Goal: Transaction & Acquisition: Purchase product/service

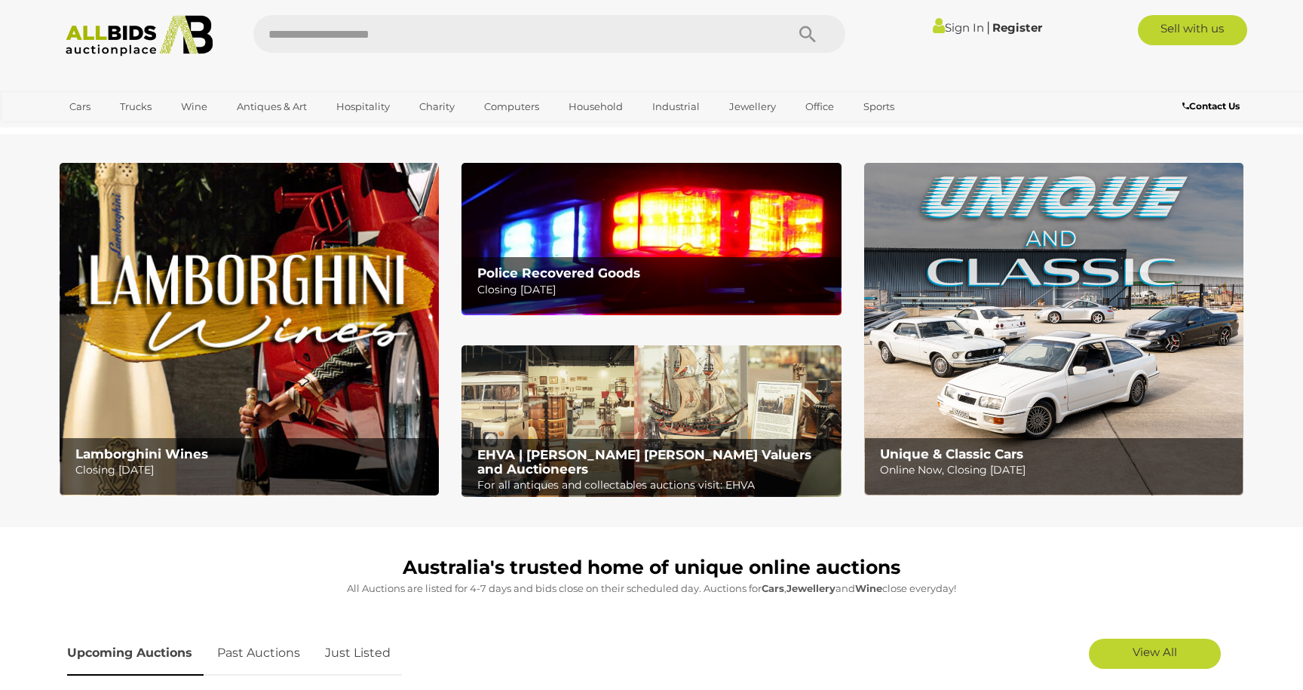
click at [933, 29] on icon at bounding box center [939, 25] width 12 height 17
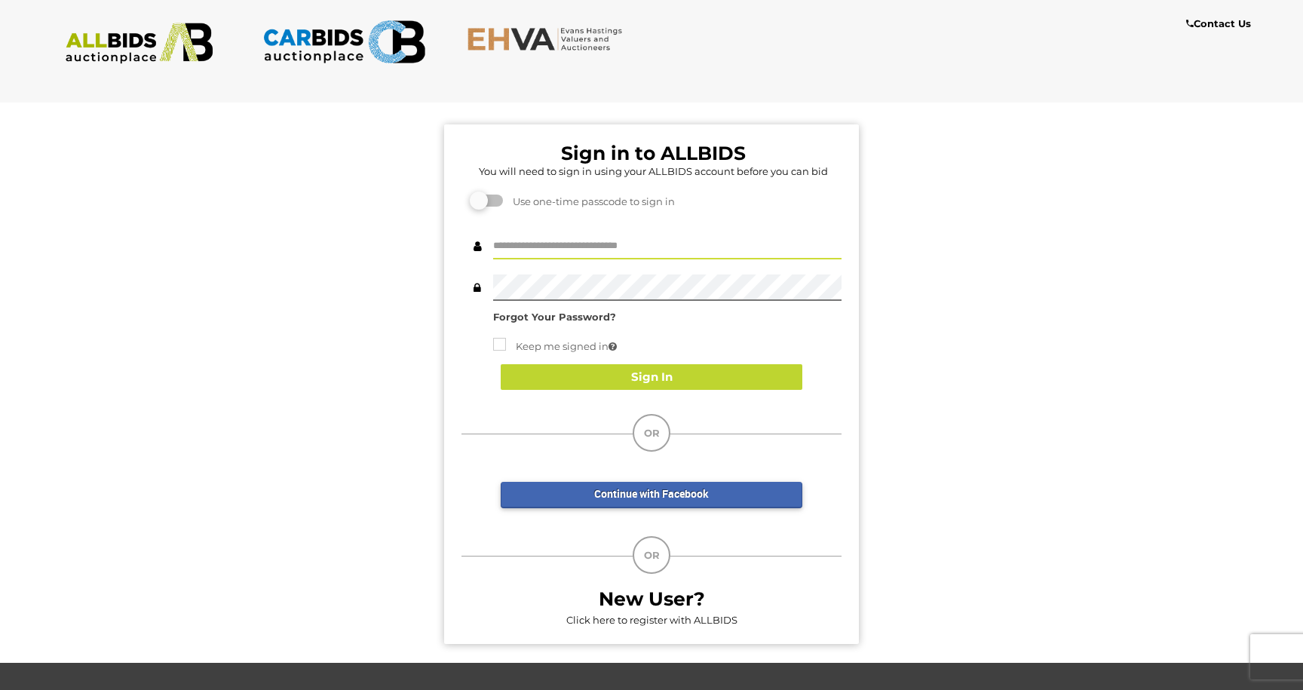
type input "**********"
click at [643, 383] on button "Sign In" at bounding box center [652, 377] width 302 height 26
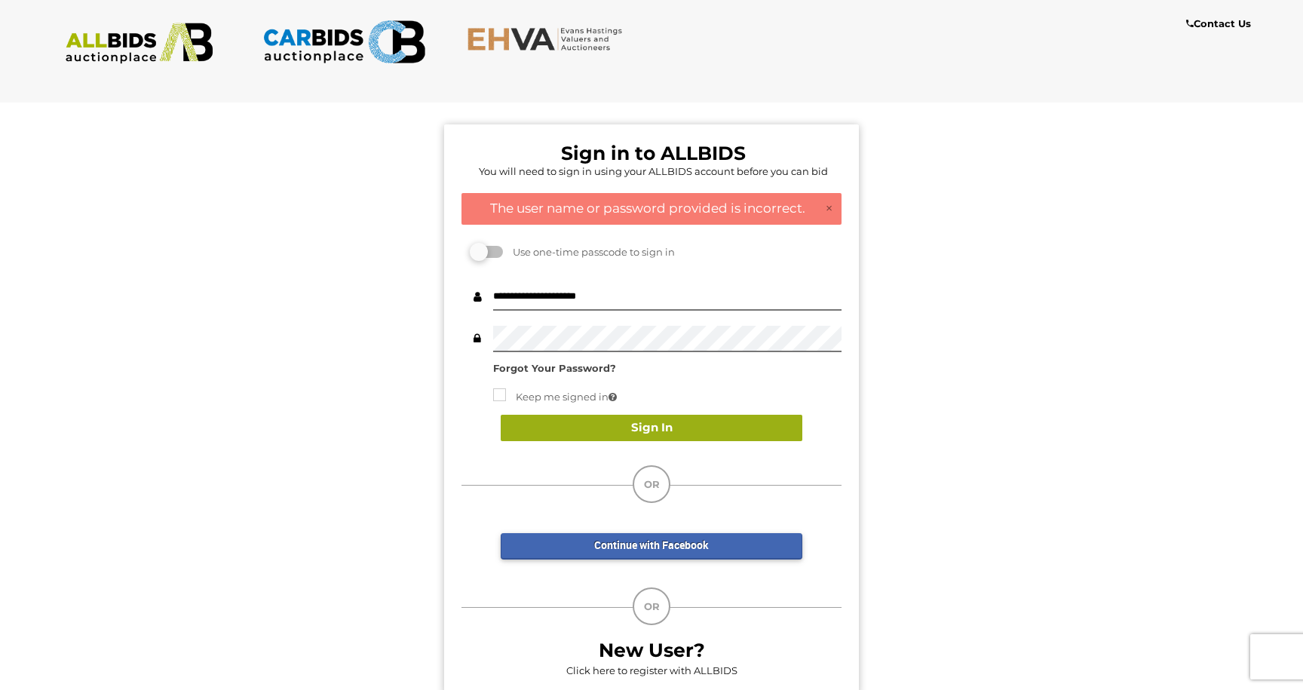
click at [701, 437] on button "Sign In" at bounding box center [652, 428] width 302 height 26
click at [654, 435] on button "Sign In" at bounding box center [652, 428] width 302 height 26
click at [538, 367] on strong "Forgot Your Password?" at bounding box center [554, 368] width 123 height 12
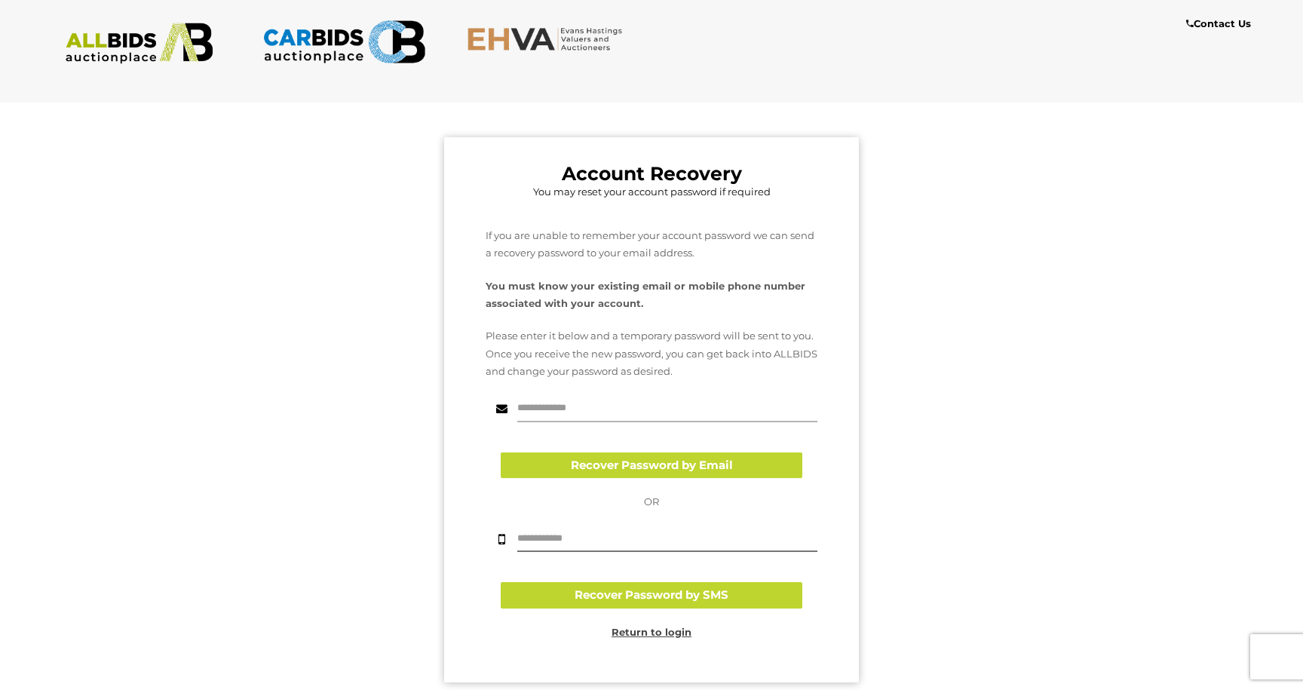
click at [597, 409] on input "text" at bounding box center [667, 409] width 300 height 26
type input "**********"
click at [605, 550] on div "OR Recover Password by SMS Return to login" at bounding box center [651, 567] width 332 height 148
click at [587, 542] on input "text" at bounding box center [667, 538] width 300 height 26
type input "**********"
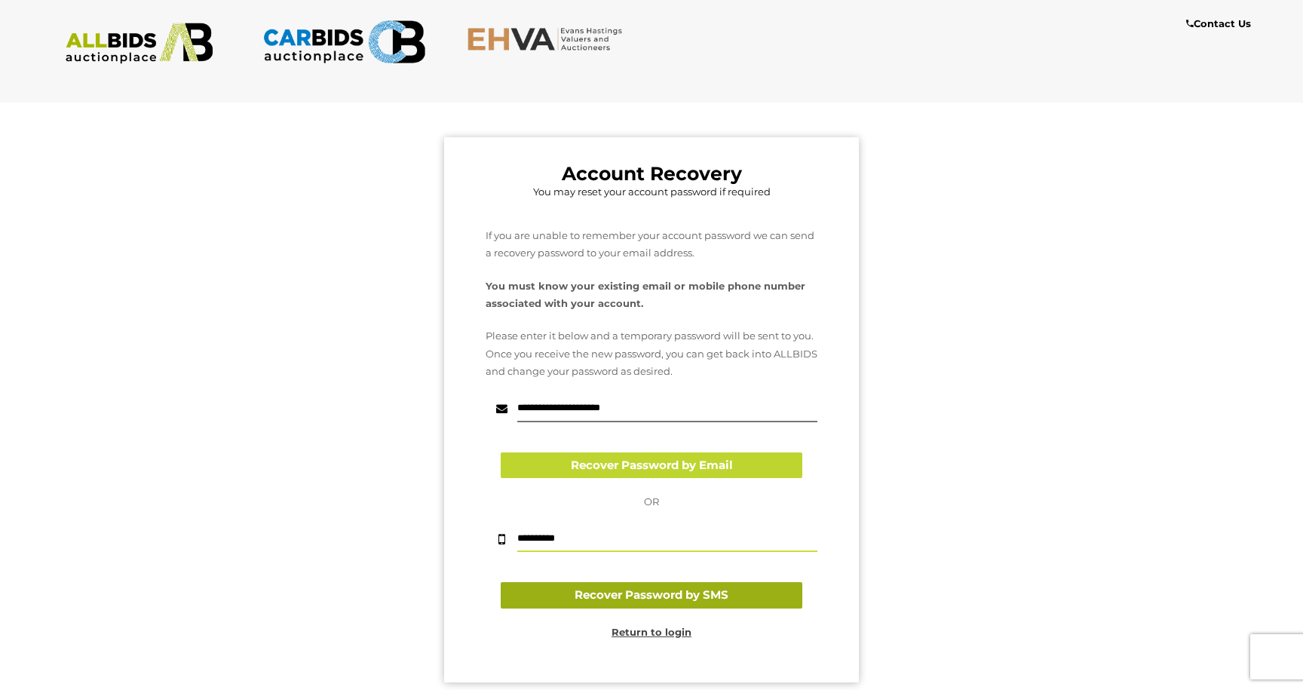
click at [620, 599] on button "Recover Password by SMS" at bounding box center [652, 595] width 302 height 26
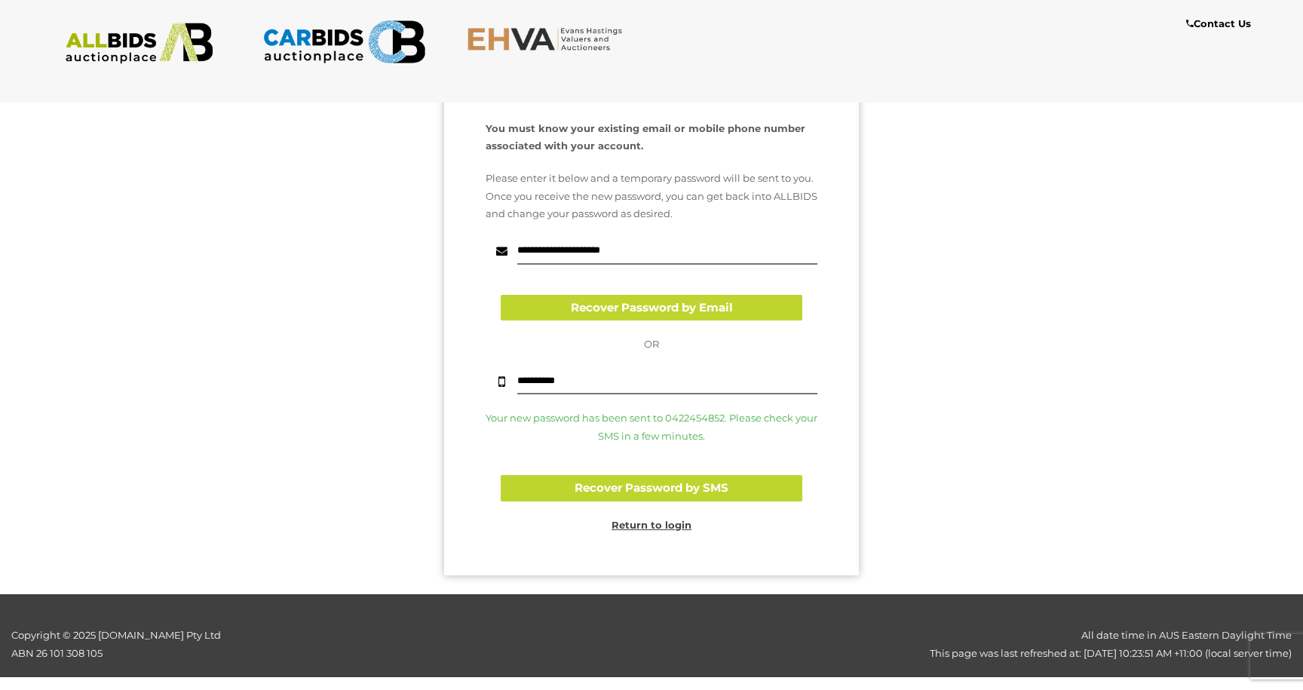
scroll to position [134, 0]
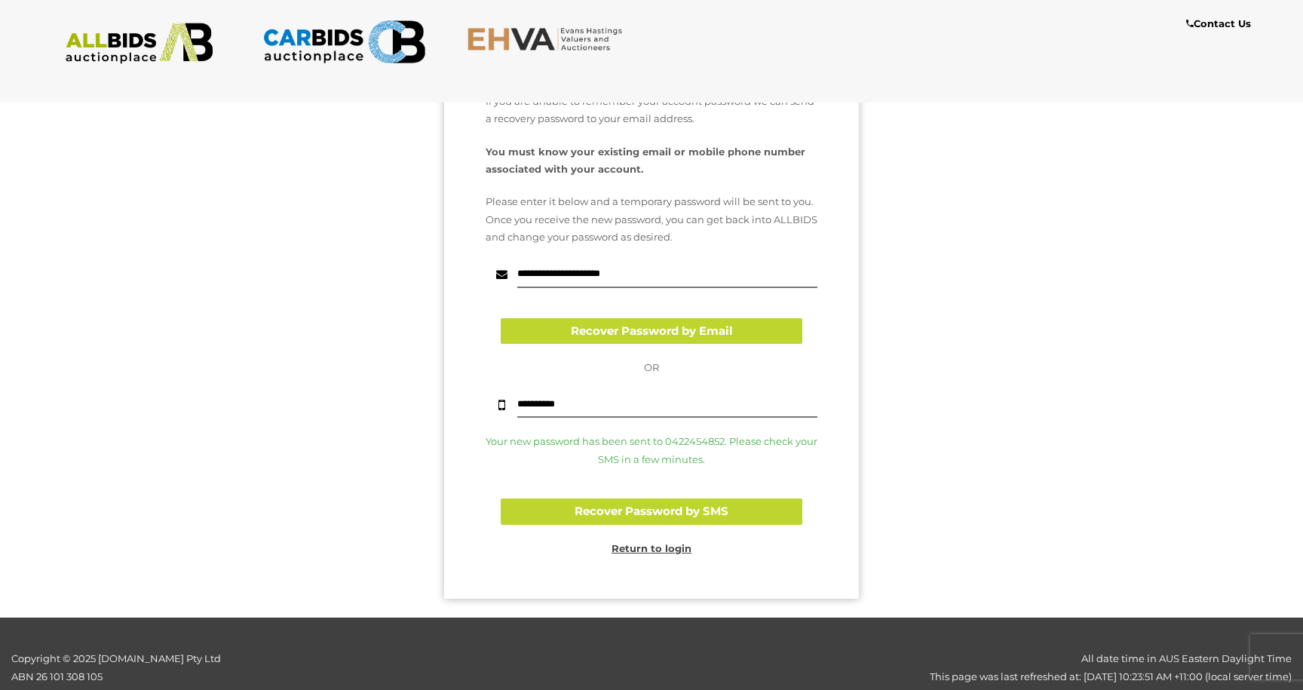
click at [651, 543] on u "Return to login" at bounding box center [651, 548] width 80 height 12
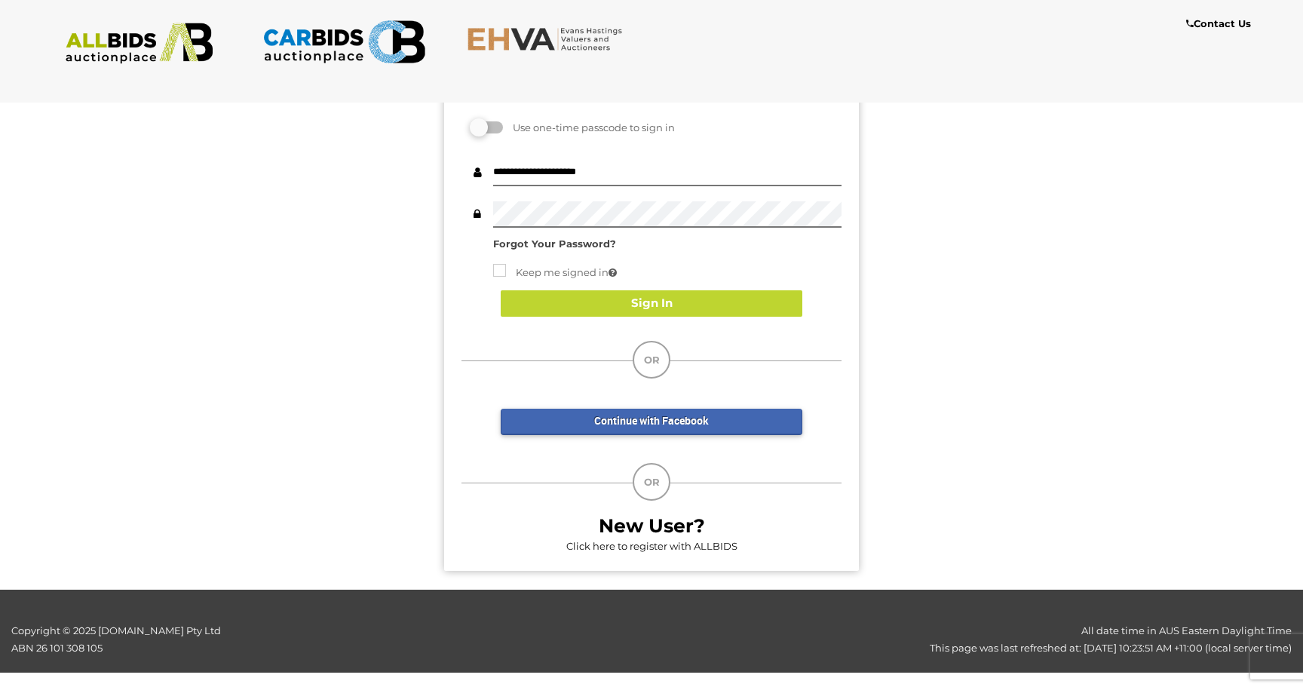
scroll to position [121, 0]
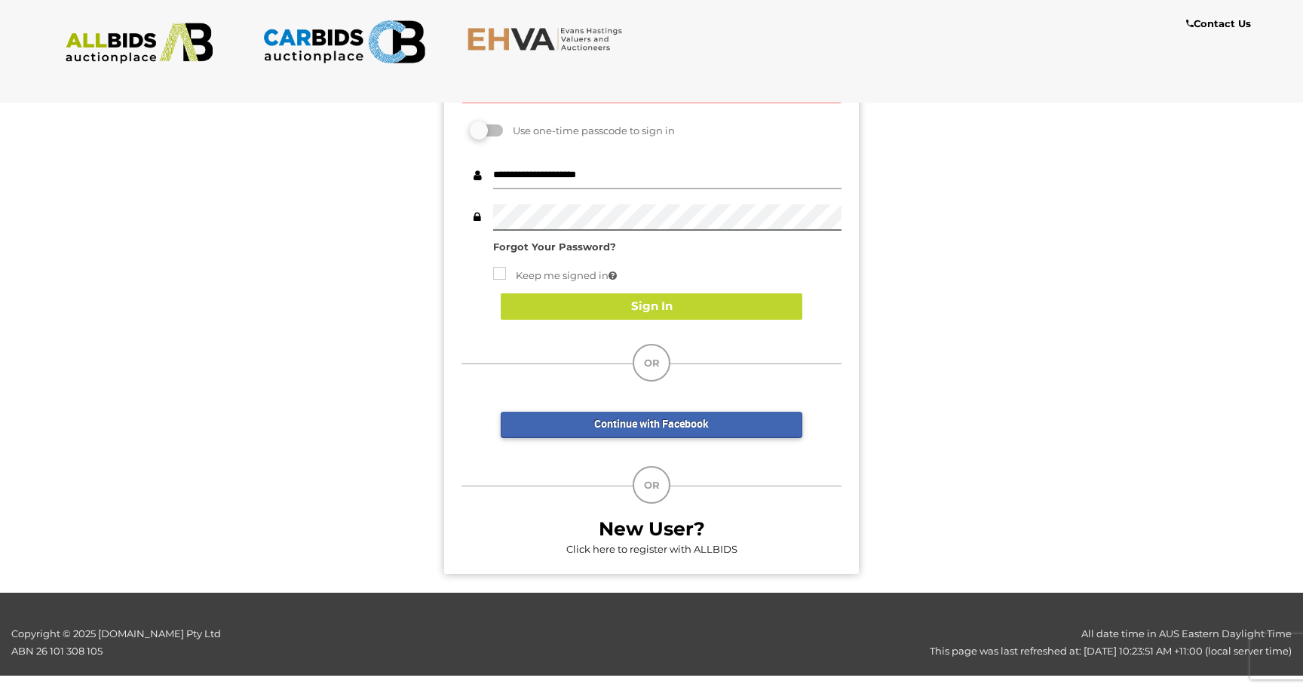
click at [580, 179] on input "**********" at bounding box center [667, 176] width 348 height 26
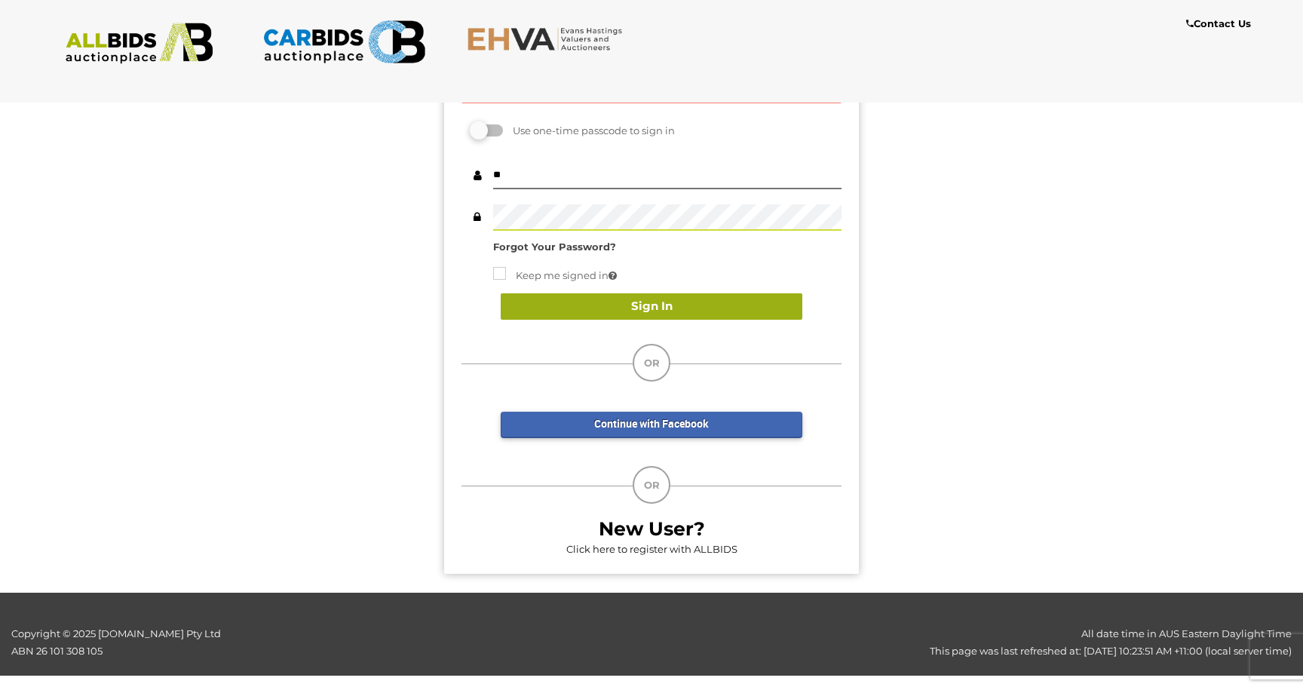
click at [657, 299] on button "Sign In" at bounding box center [652, 306] width 302 height 26
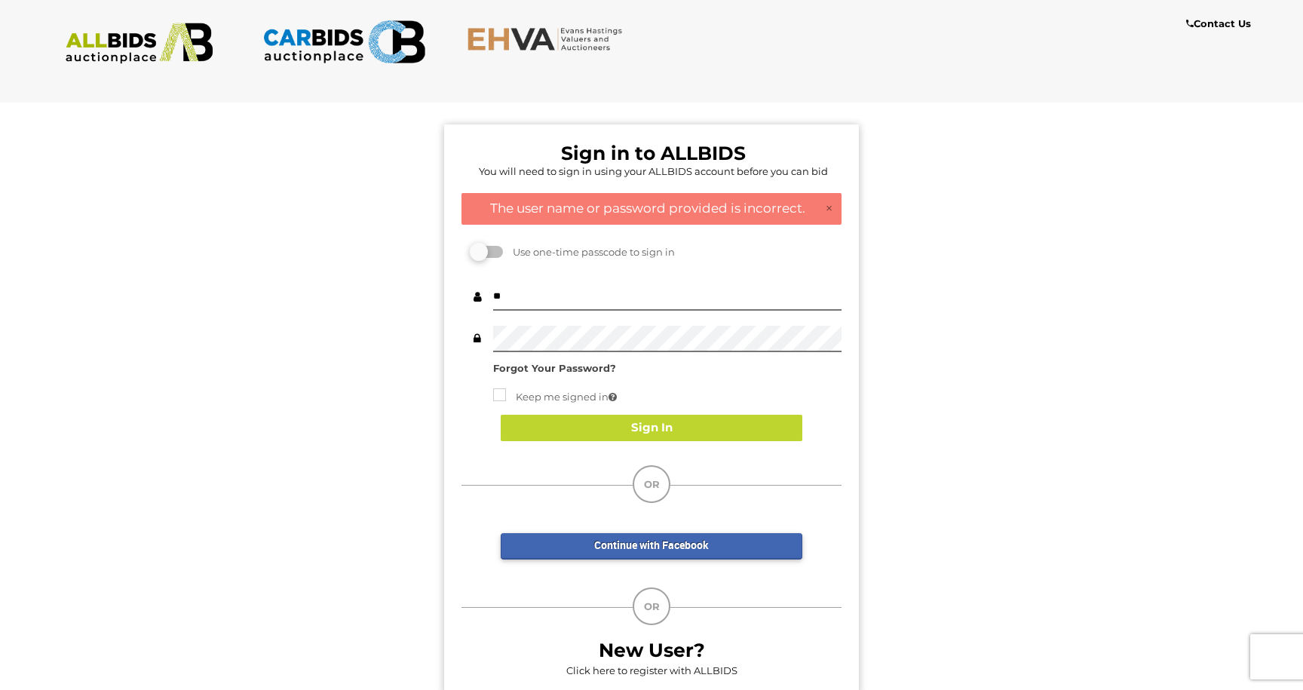
scroll to position [0, 0]
click at [556, 293] on input "**" at bounding box center [667, 297] width 348 height 26
type input "***"
click at [672, 421] on button "Sign In" at bounding box center [652, 428] width 302 height 26
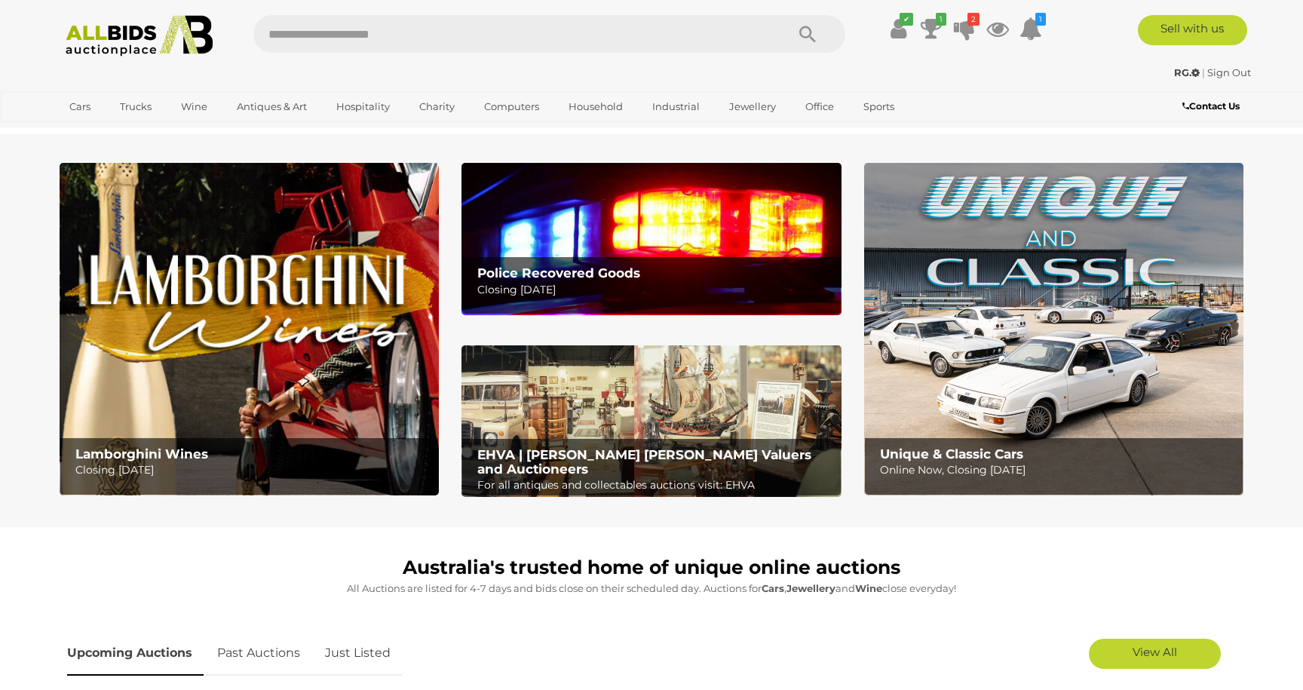
click at [1191, 73] on icon at bounding box center [1195, 73] width 8 height 10
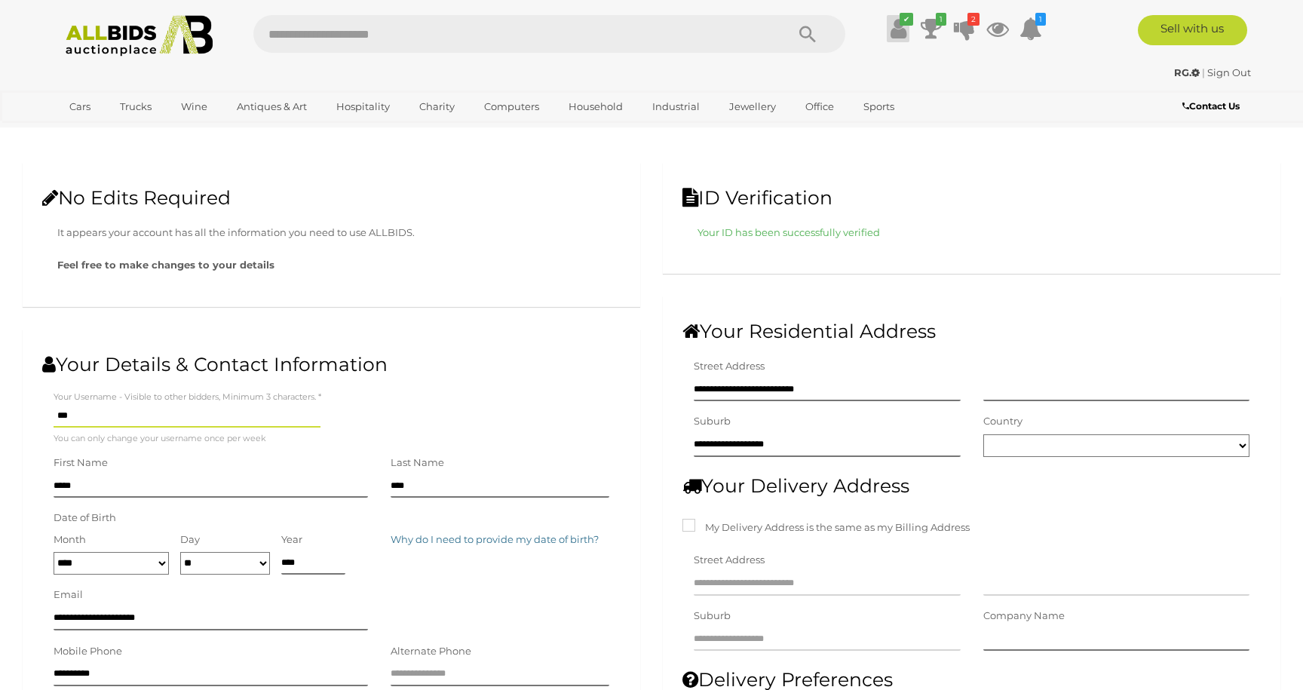
click at [899, 38] on icon at bounding box center [898, 28] width 16 height 27
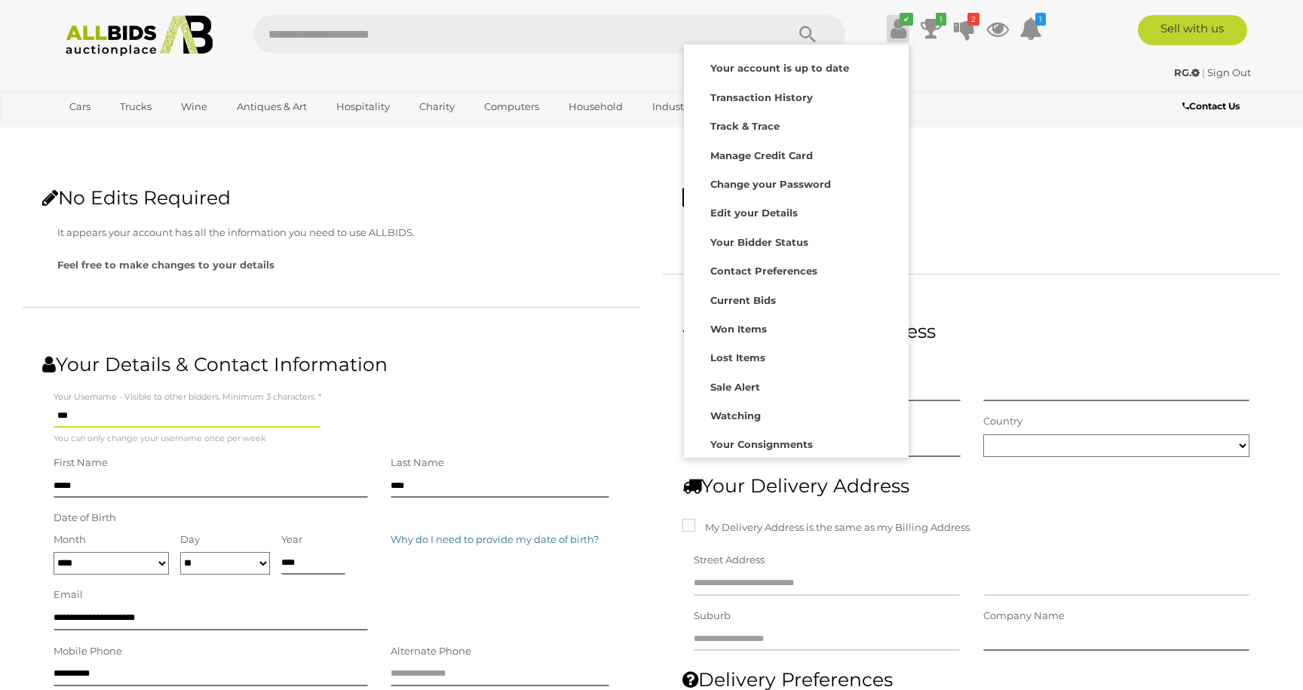
click at [1117, 225] on p "Your ID has been successfully verified" at bounding box center [978, 232] width 563 height 17
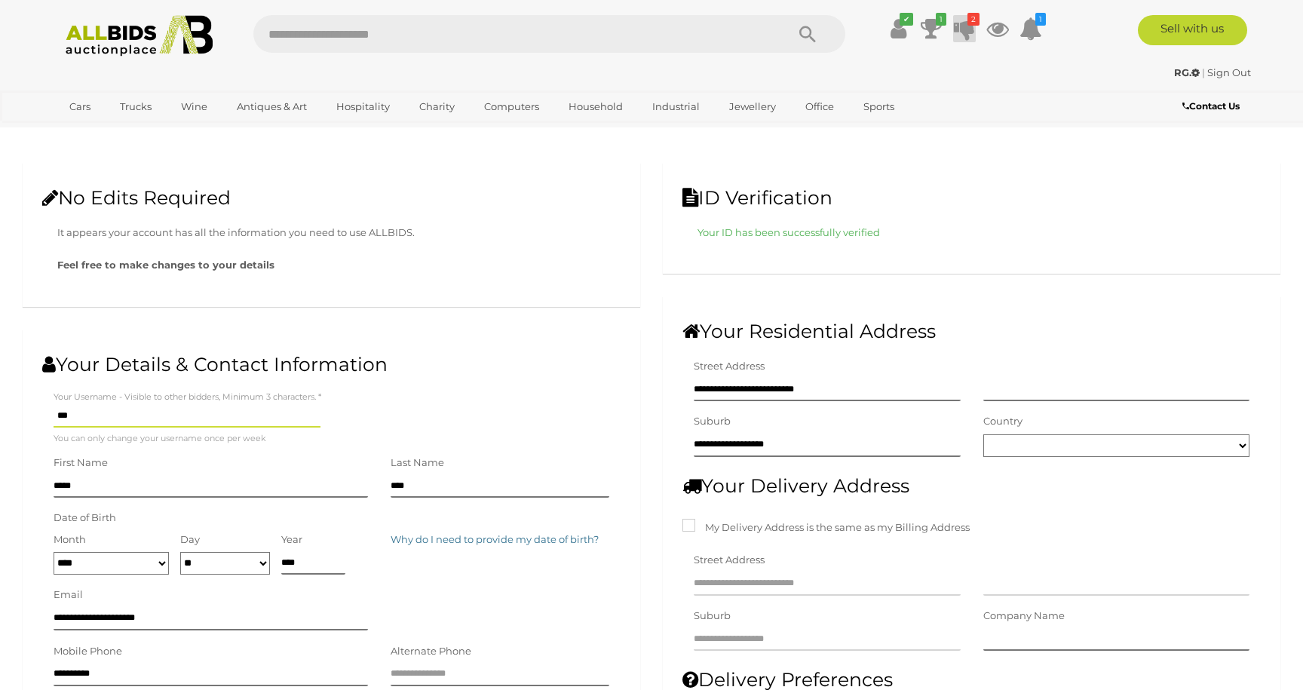
click at [969, 23] on icon "2" at bounding box center [973, 19] width 12 height 13
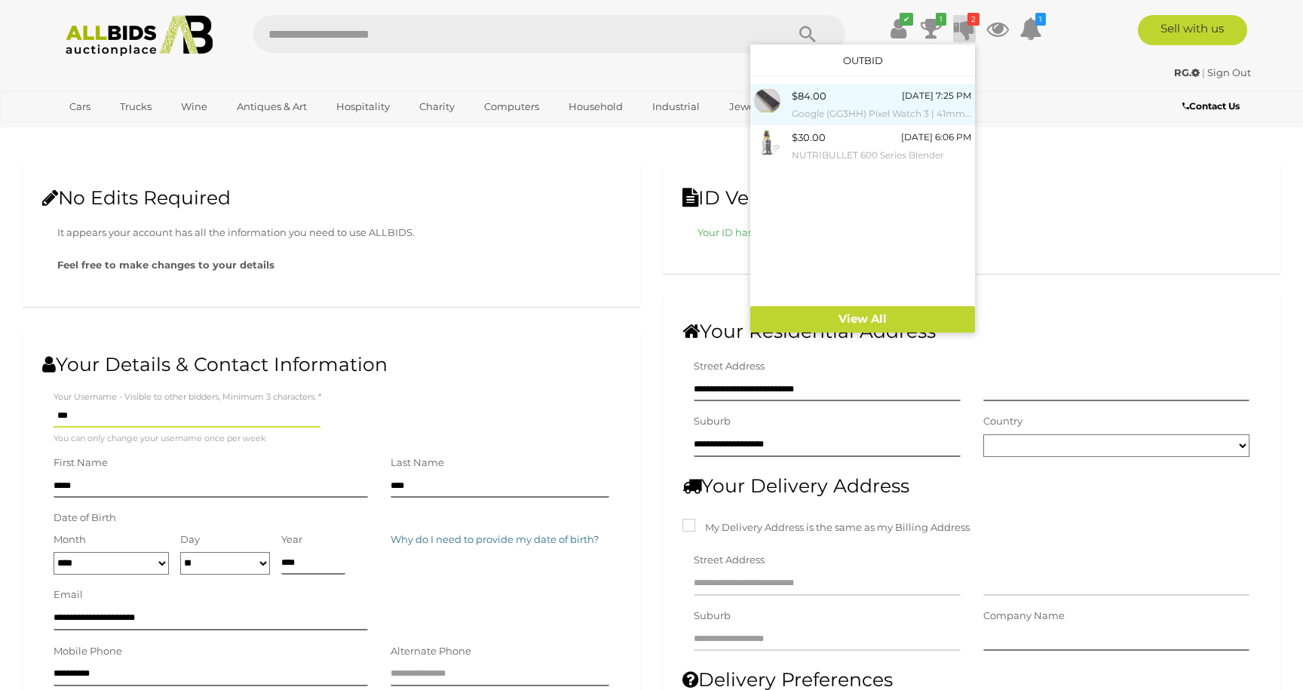
click at [893, 97] on div "$84.00 Tuesday 7:25 PM Google (GG3HH) Pixel Watch 3 | 41mm | Wi-Fi *Brand New" at bounding box center [881, 104] width 179 height 34
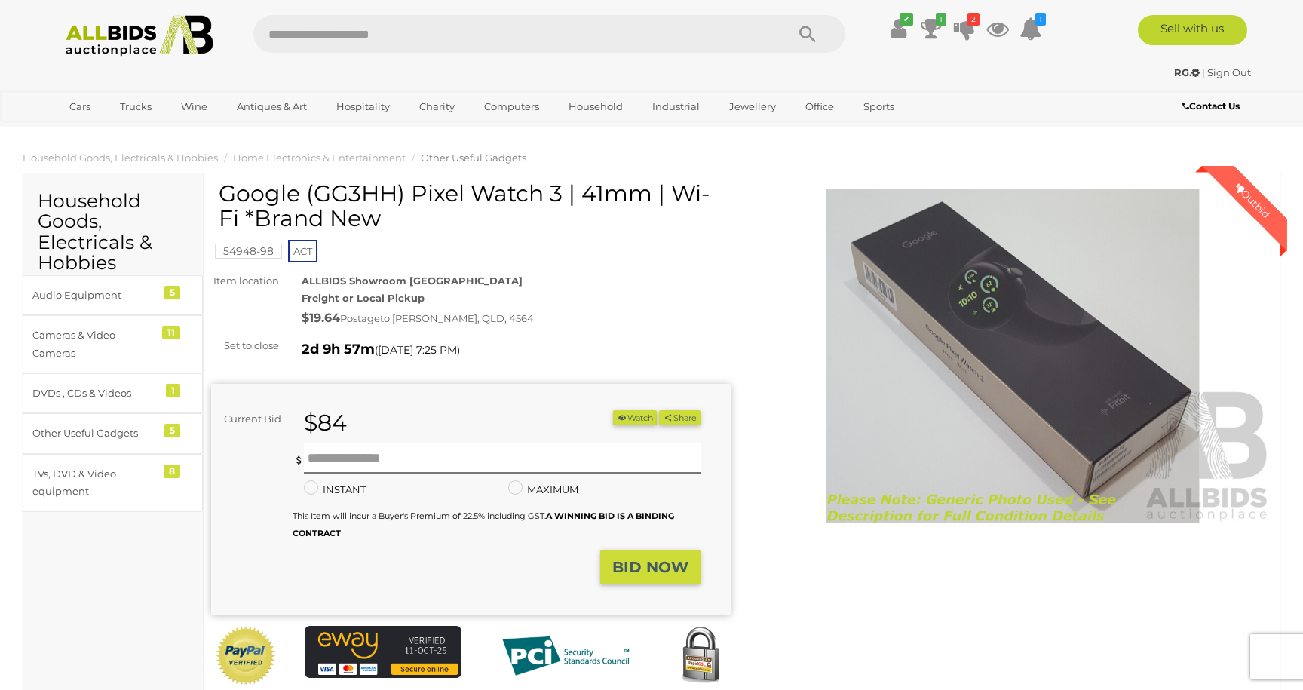
drag, startPoint x: 224, startPoint y: 195, endPoint x: 384, endPoint y: 229, distance: 163.4
click at [384, 229] on h1 "Google (GG3HH) Pixel Watch 3 | 41mm | Wi-Fi *Brand New" at bounding box center [473, 206] width 508 height 50
copy h1 "Google (GG3HH) Pixel Watch 3 | 41mm | Wi-Fi *Brand New"
click at [777, 351] on img at bounding box center [1012, 355] width 519 height 335
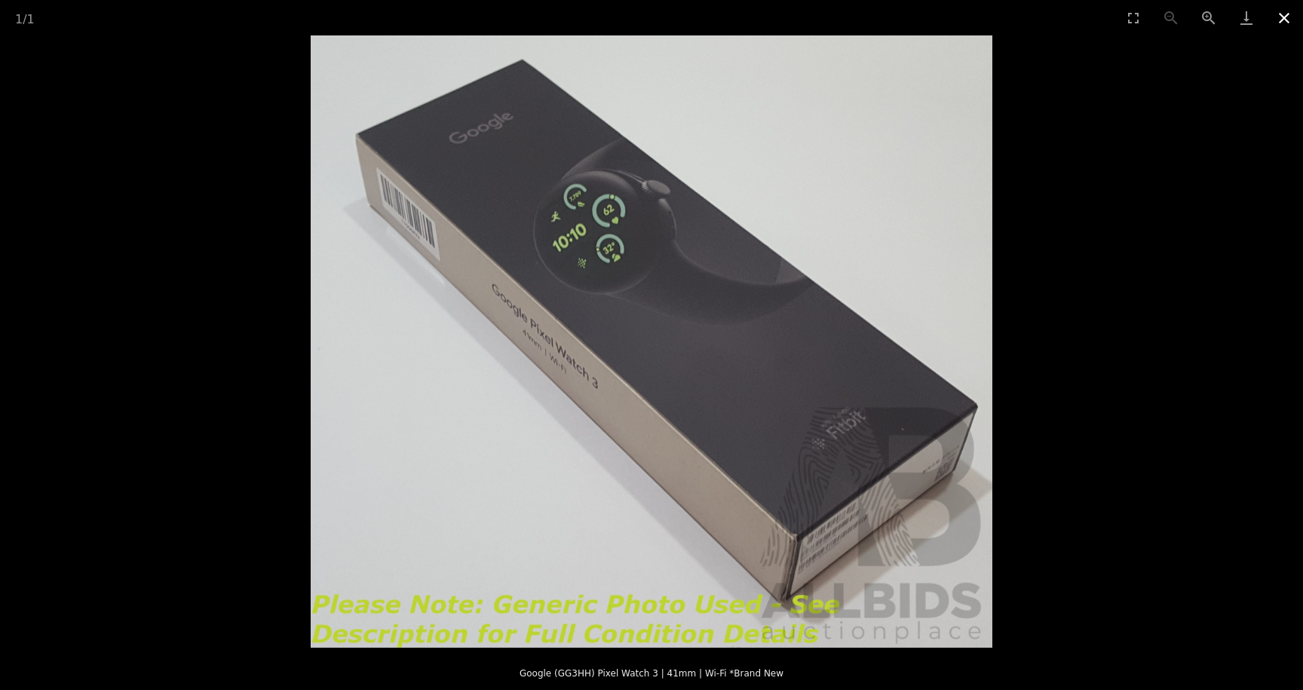
click at [1285, 16] on button "Close gallery" at bounding box center [1284, 17] width 38 height 35
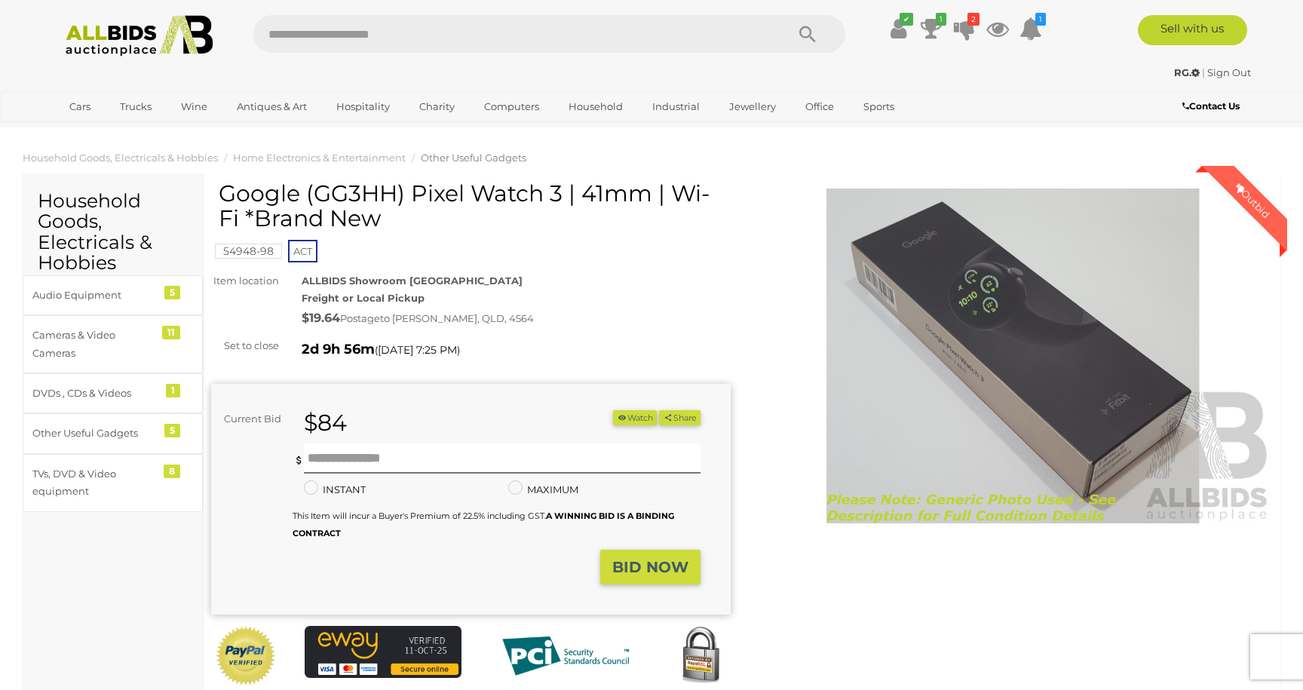
click at [75, 295] on div "Audio Equipment" at bounding box center [94, 294] width 124 height 17
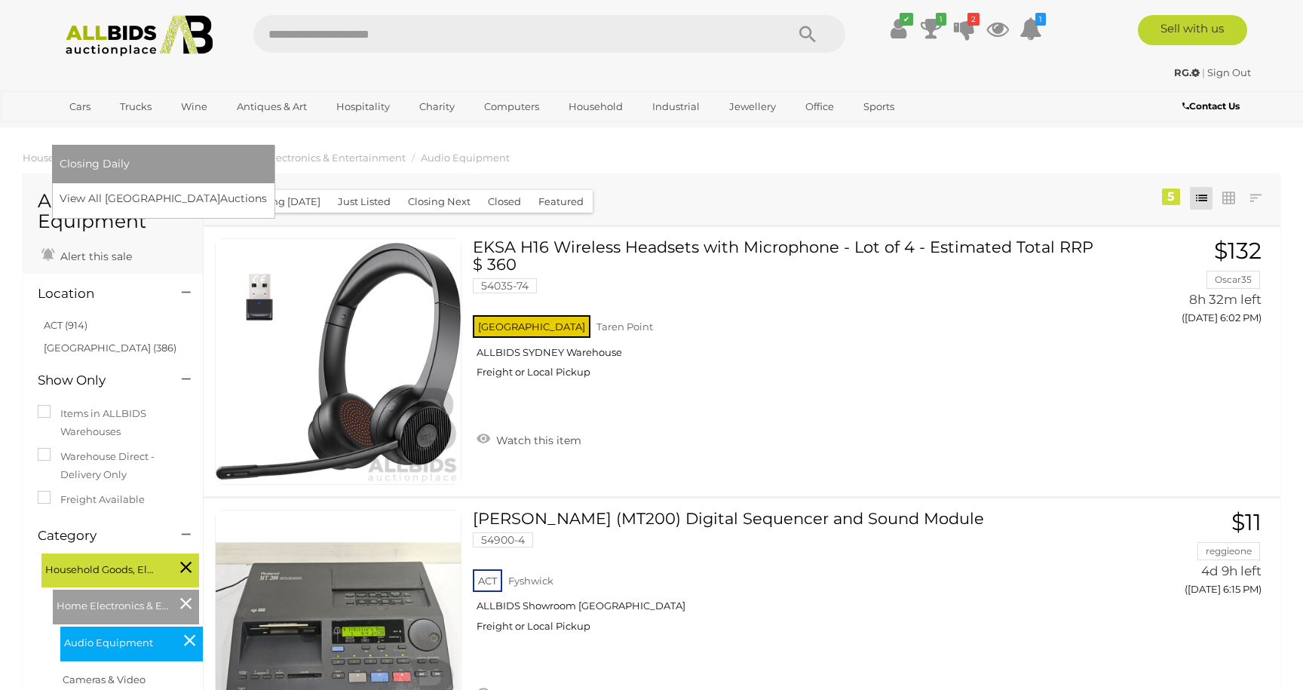
click at [186, 119] on link "[GEOGRAPHIC_DATA]" at bounding box center [123, 131] width 127 height 25
click at [267, 152] on a=NSW&filter=Cronulla-Sutherland&filter=TAREN%20POINT"] "Closing Daily" at bounding box center [163, 163] width 207 height 23
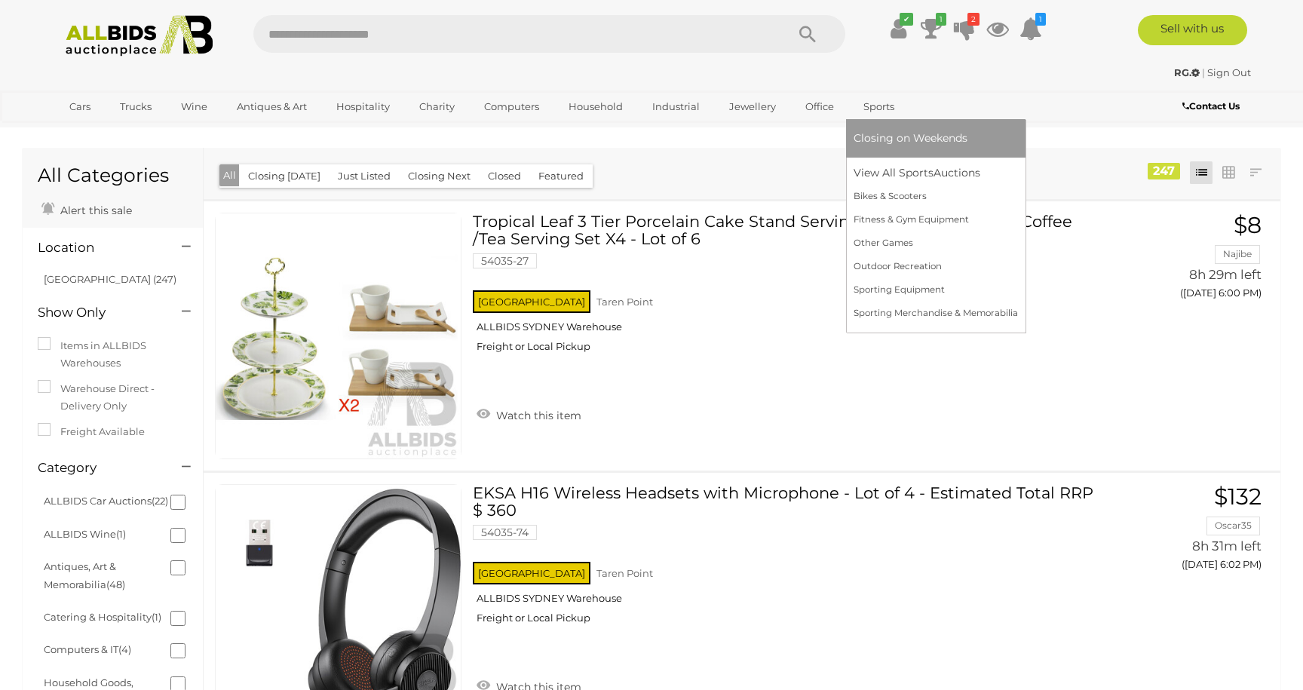
click at [880, 138] on span "Closing on Weekends" at bounding box center [910, 138] width 114 height 14
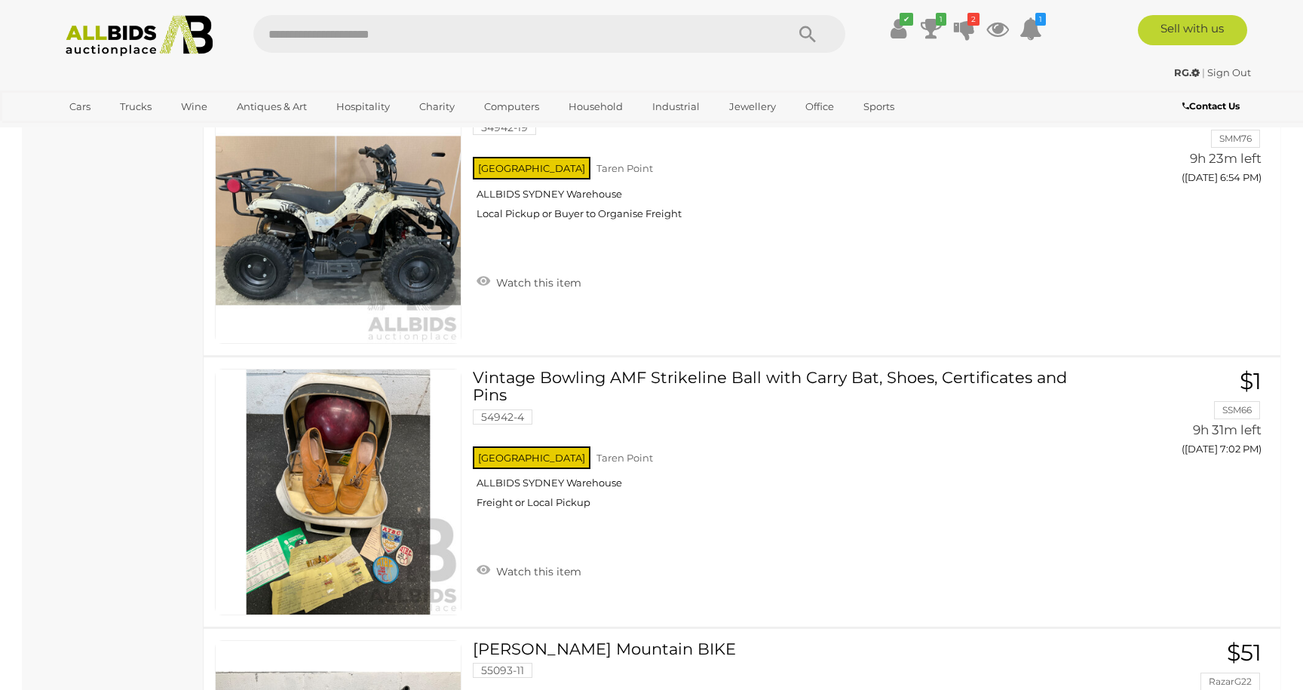
scroll to position [1618, 0]
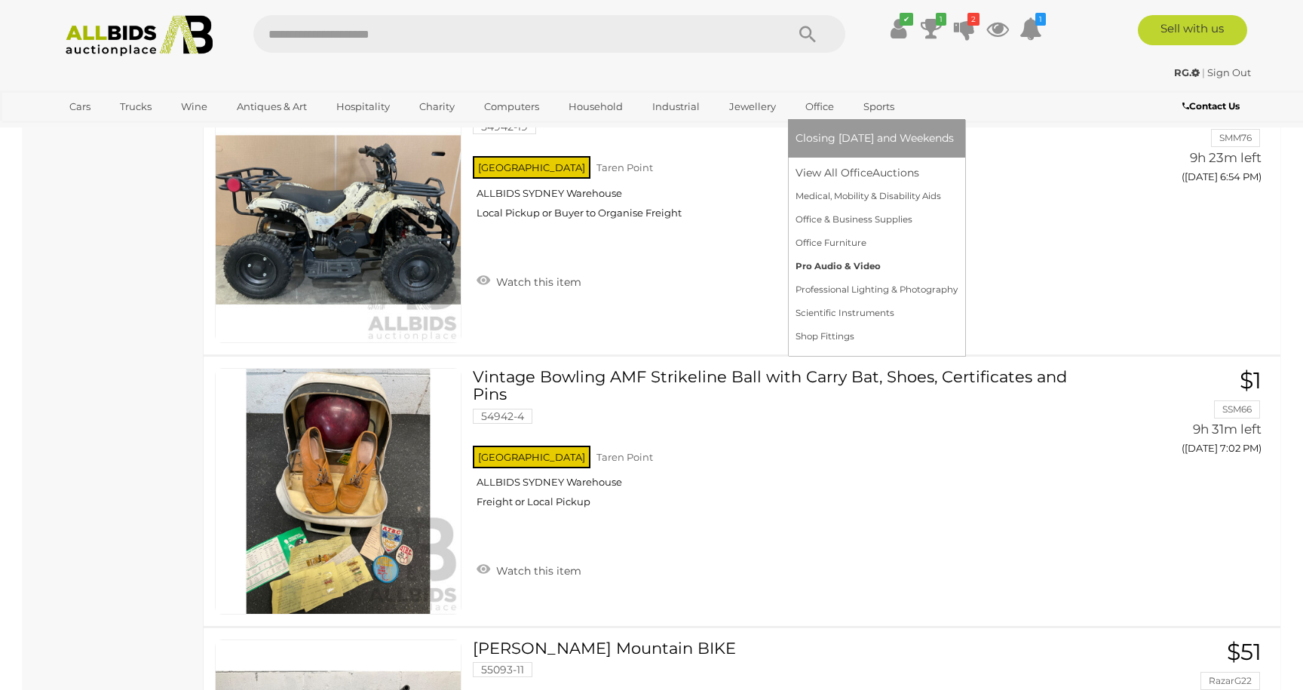
click at [845, 268] on link "Pro Audio & Video" at bounding box center [876, 266] width 162 height 23
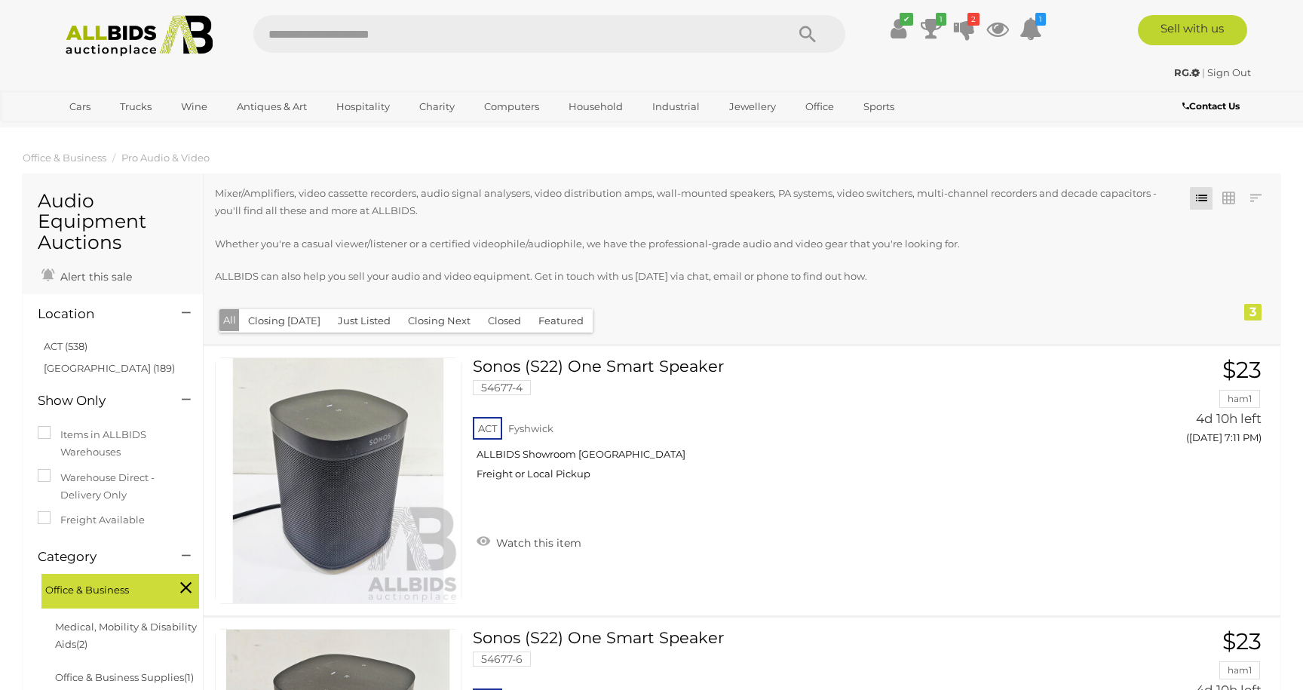
click at [299, 323] on button "Closing [DATE]" at bounding box center [284, 320] width 90 height 23
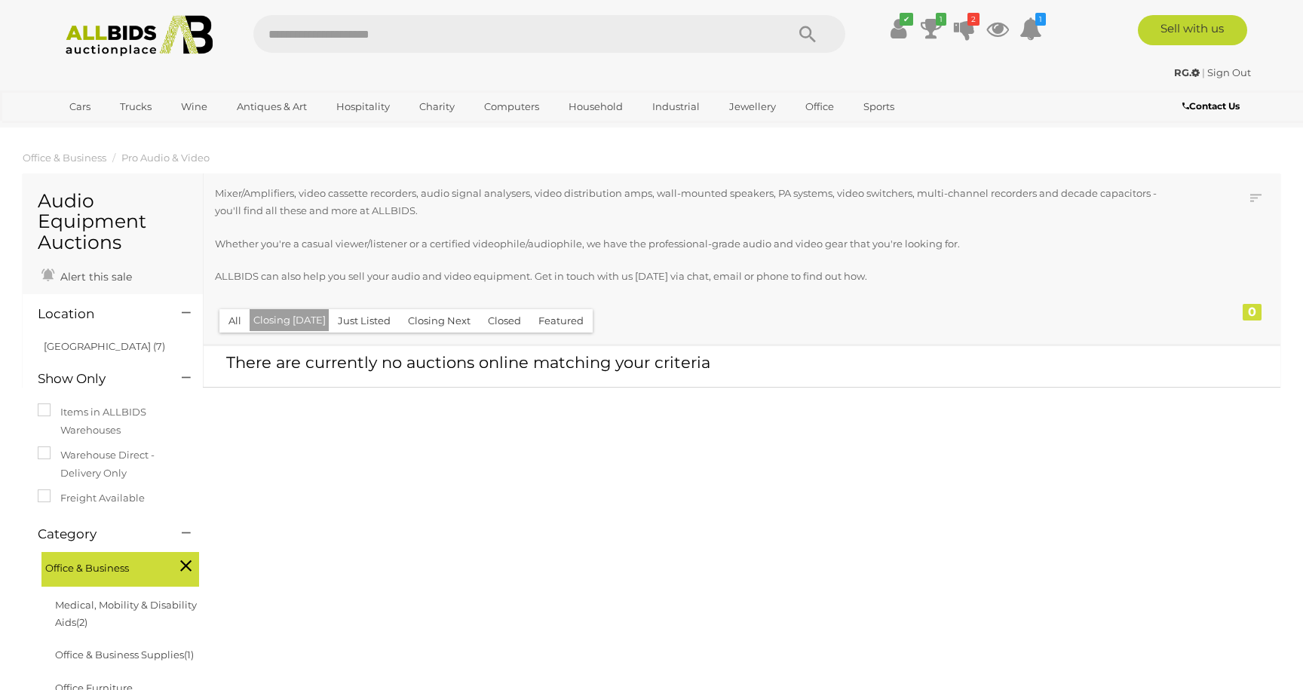
click at [433, 322] on button "Closing Next" at bounding box center [439, 320] width 81 height 23
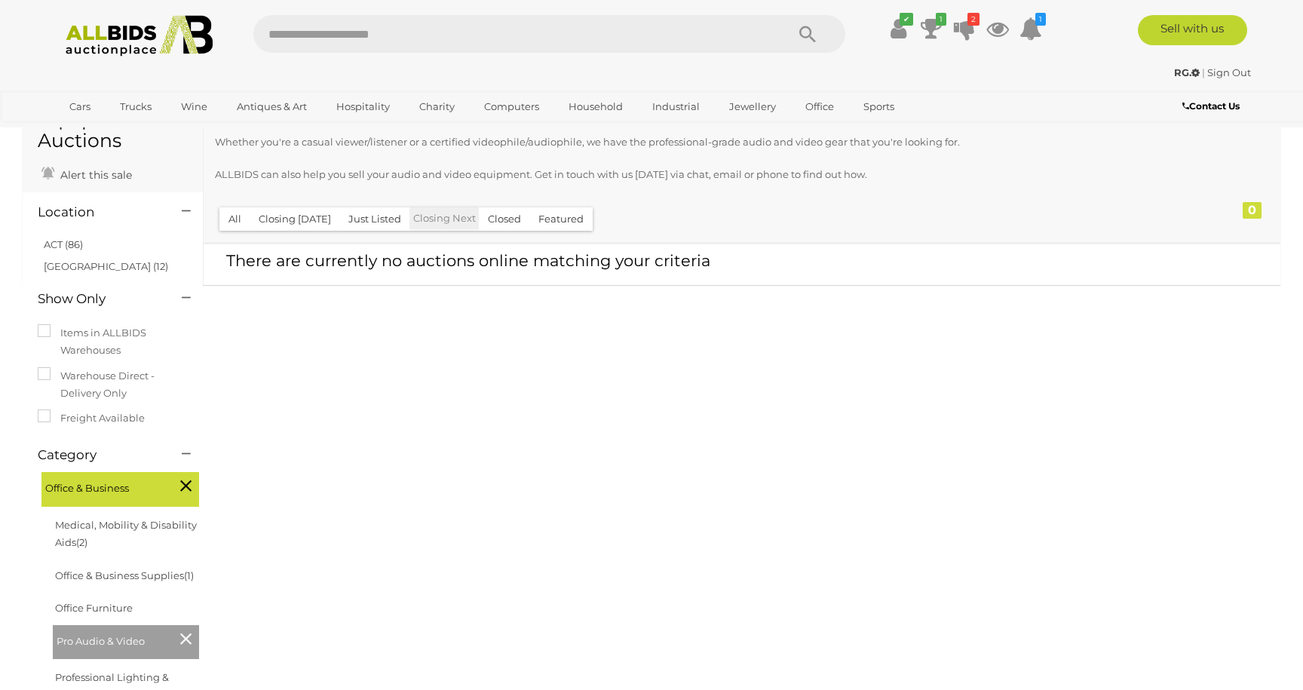
scroll to position [107, 0]
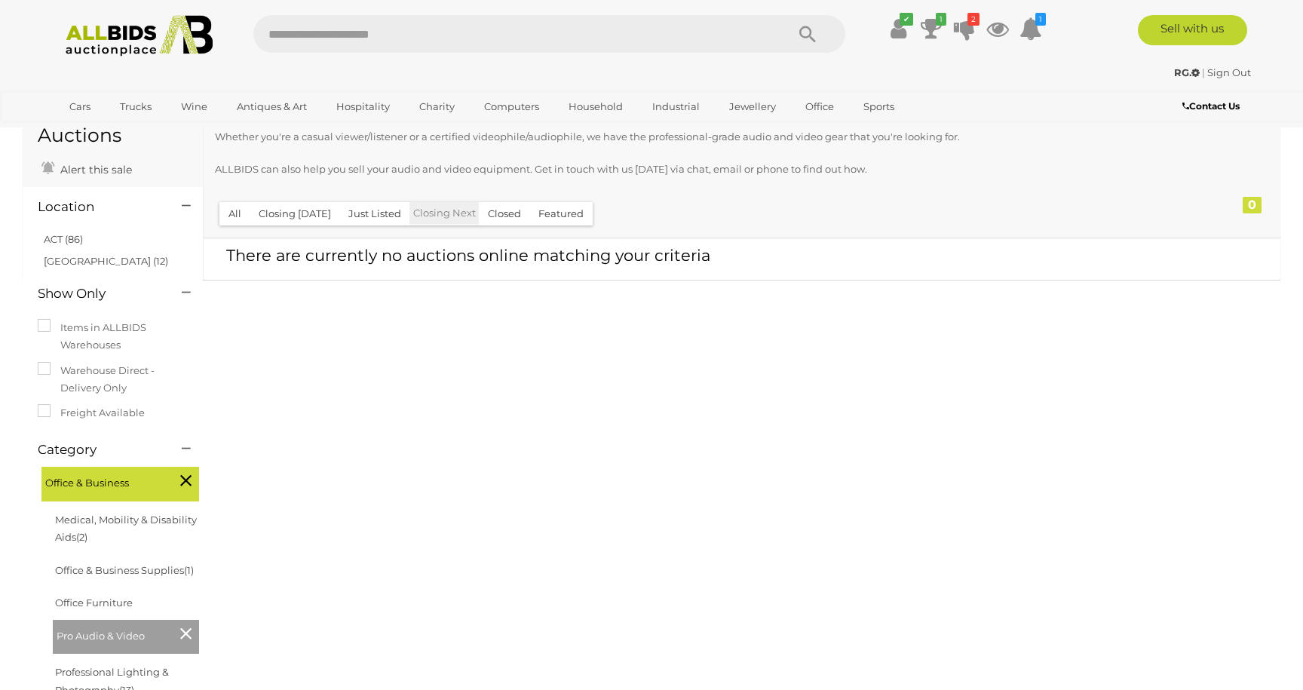
click at [559, 215] on button "Featured" at bounding box center [560, 213] width 63 height 23
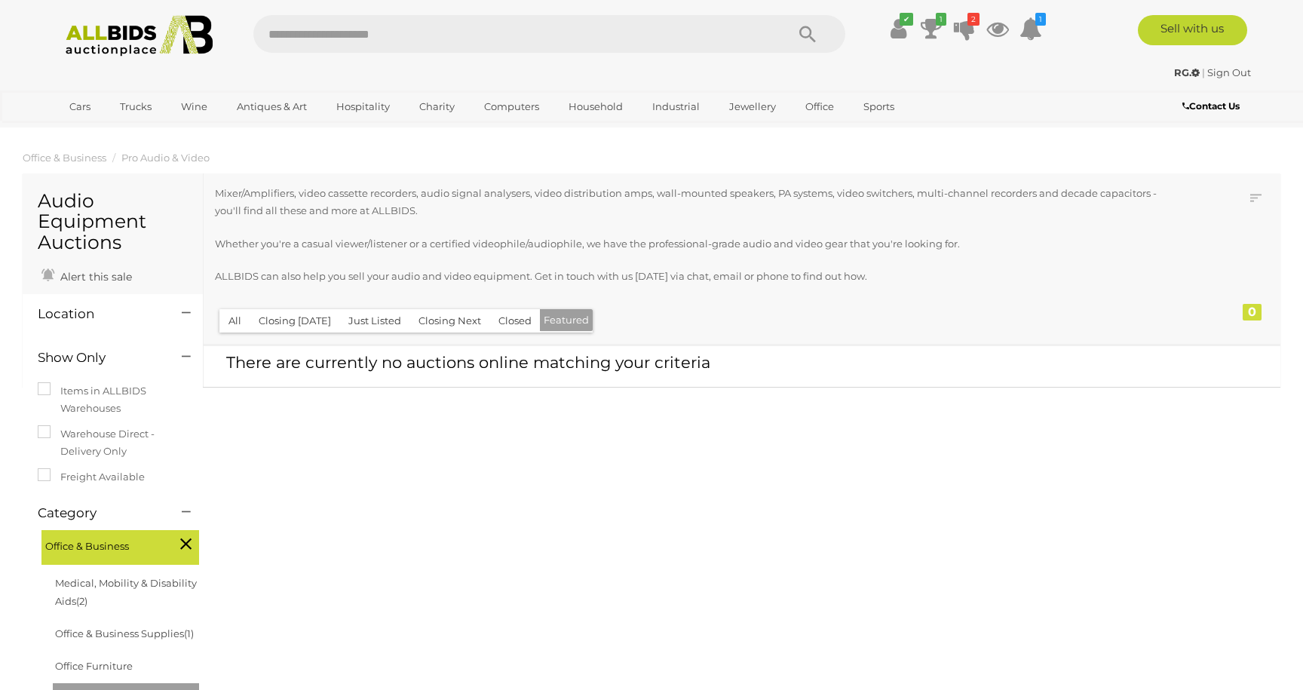
click at [237, 321] on button "All" at bounding box center [234, 320] width 31 height 23
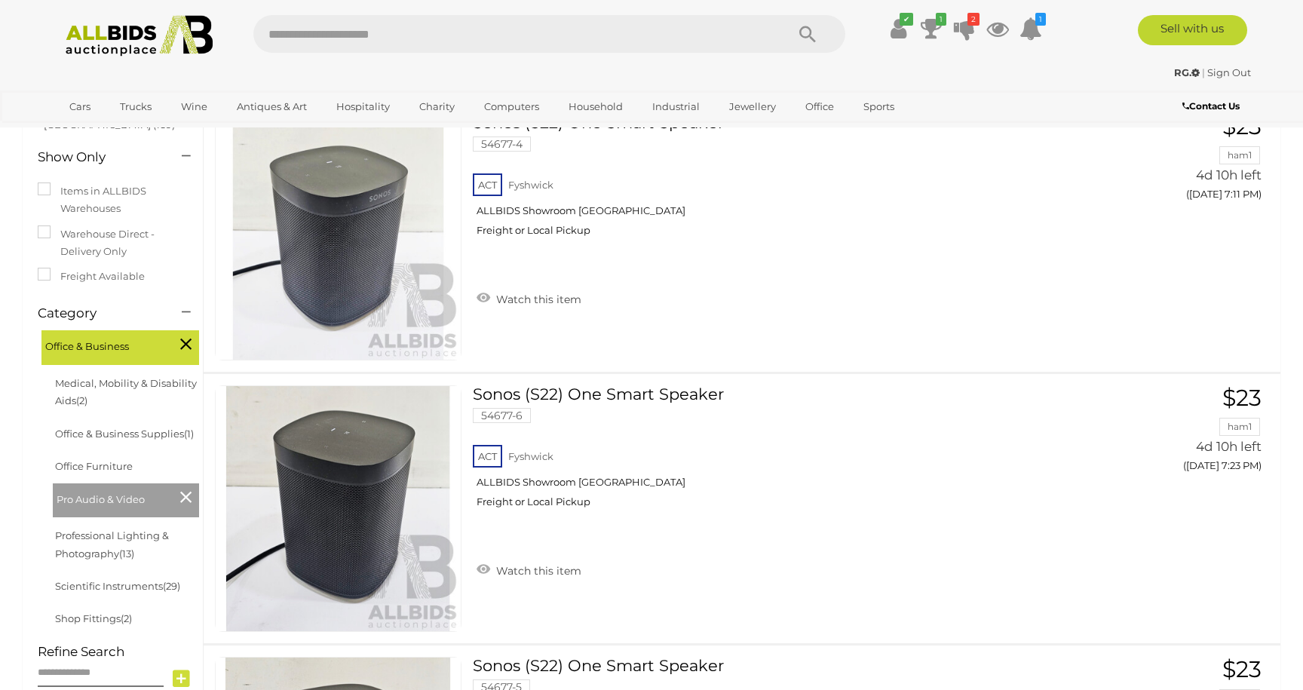
scroll to position [244, 0]
click at [185, 339] on icon at bounding box center [185, 343] width 11 height 20
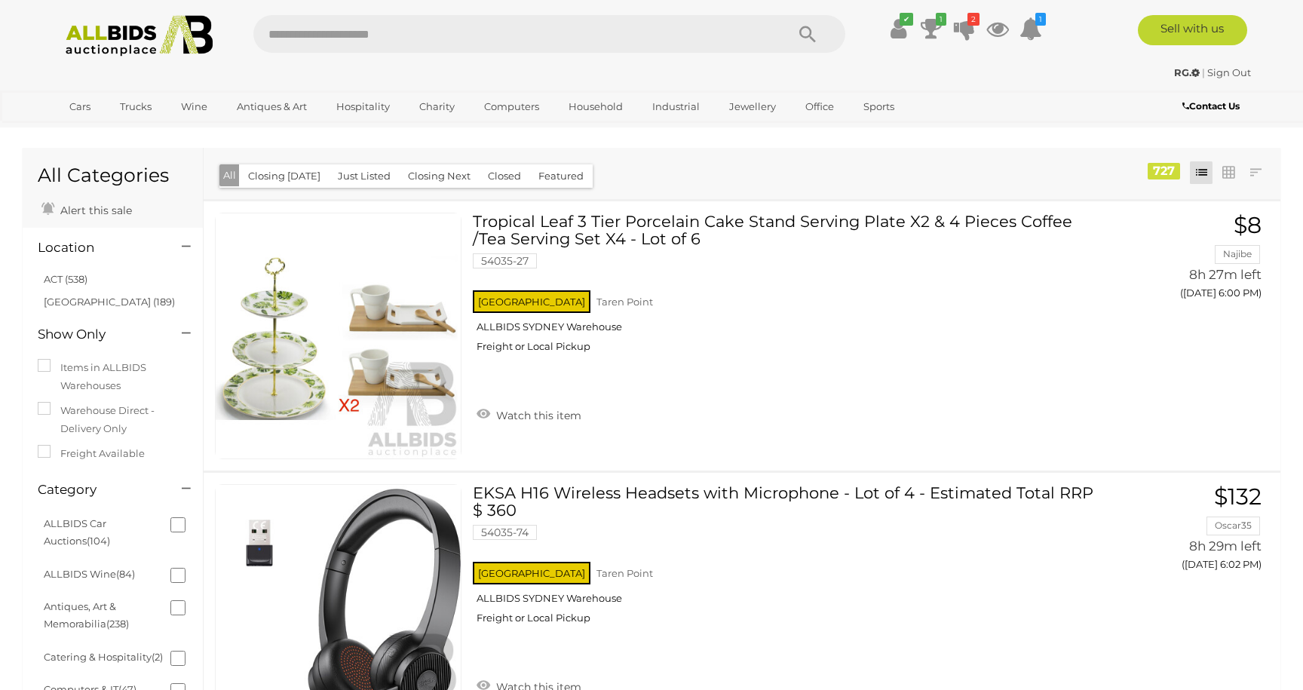
click at [283, 179] on button "Closing [DATE]" at bounding box center [284, 175] width 90 height 23
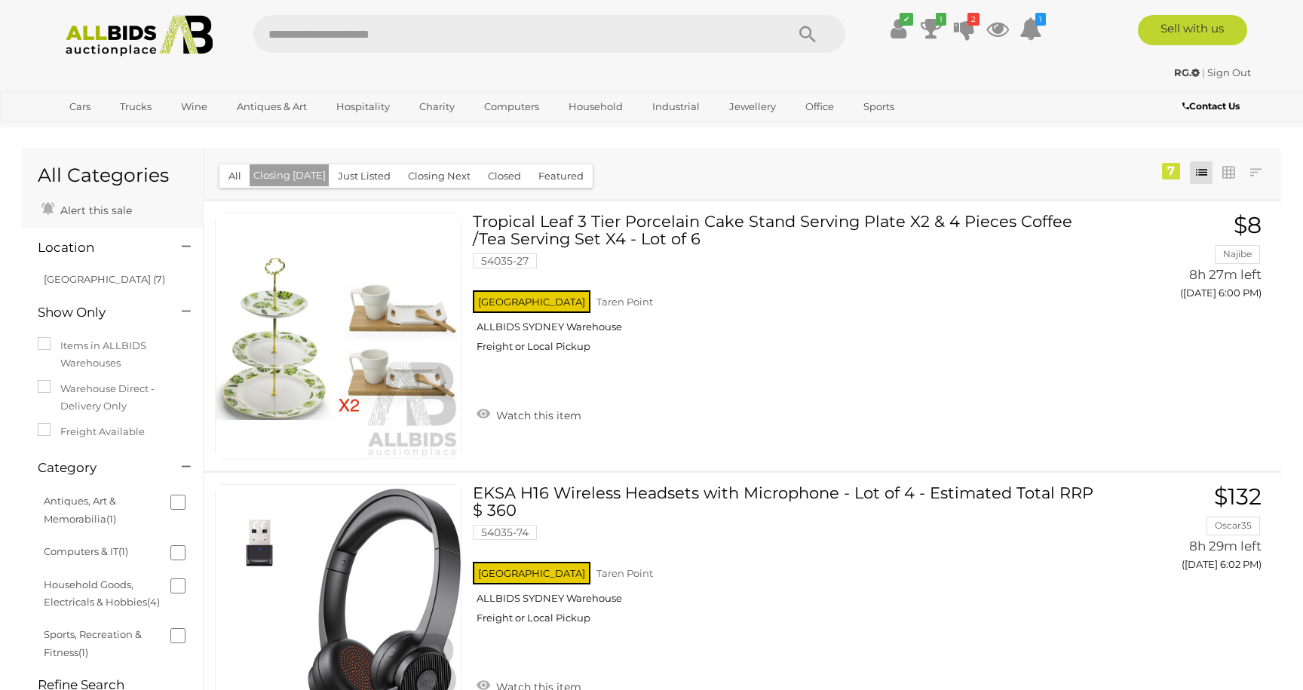
click at [444, 173] on button "Closing Next" at bounding box center [439, 175] width 81 height 23
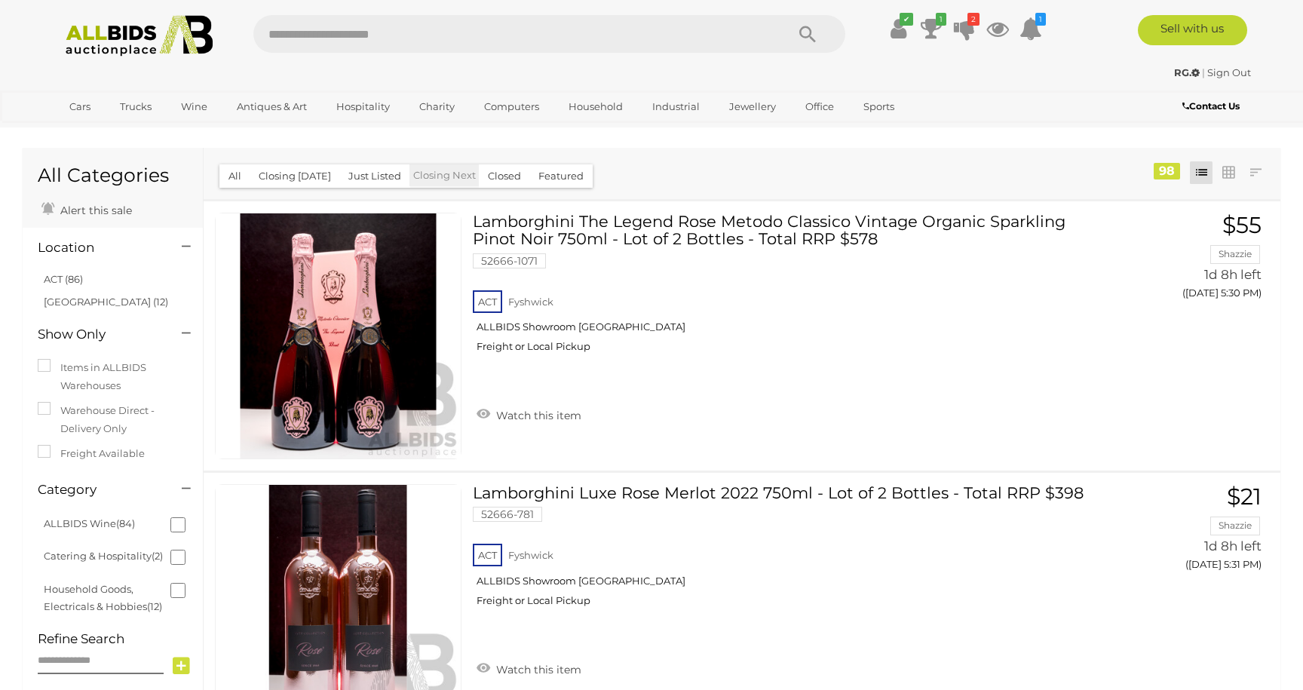
click at [510, 186] on button "Closed" at bounding box center [504, 175] width 51 height 23
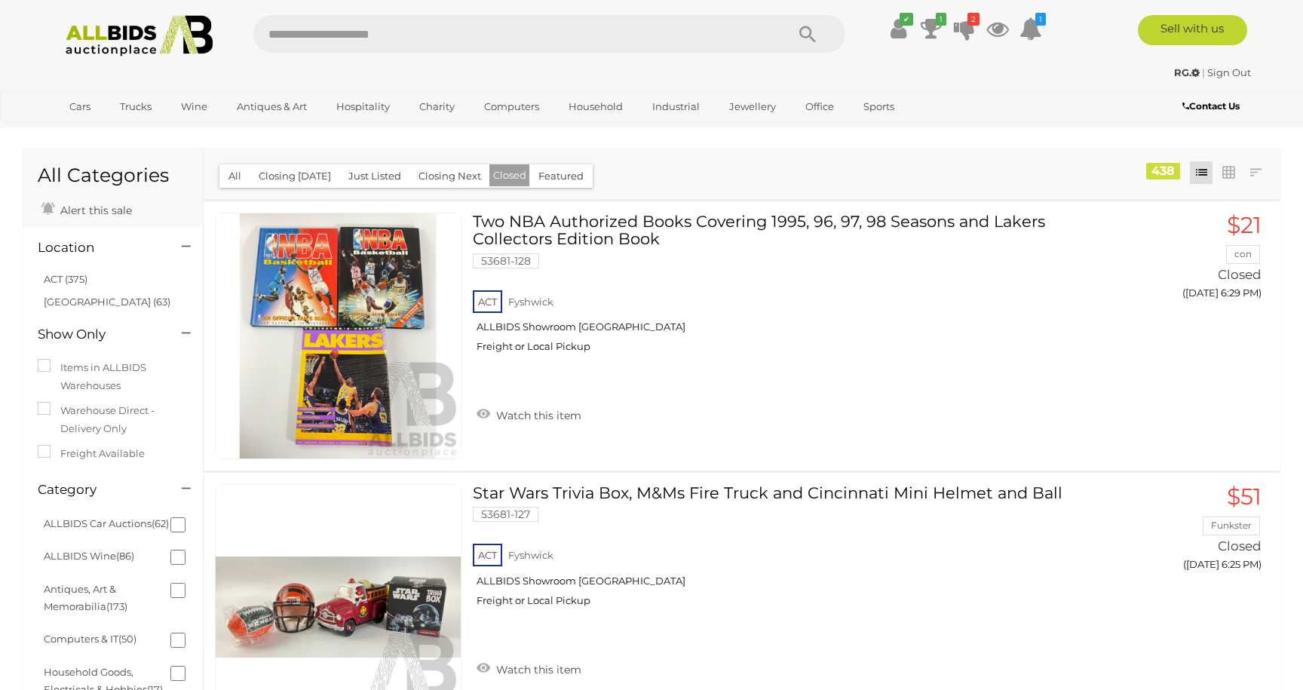
click at [543, 180] on button "Featured" at bounding box center [560, 175] width 63 height 23
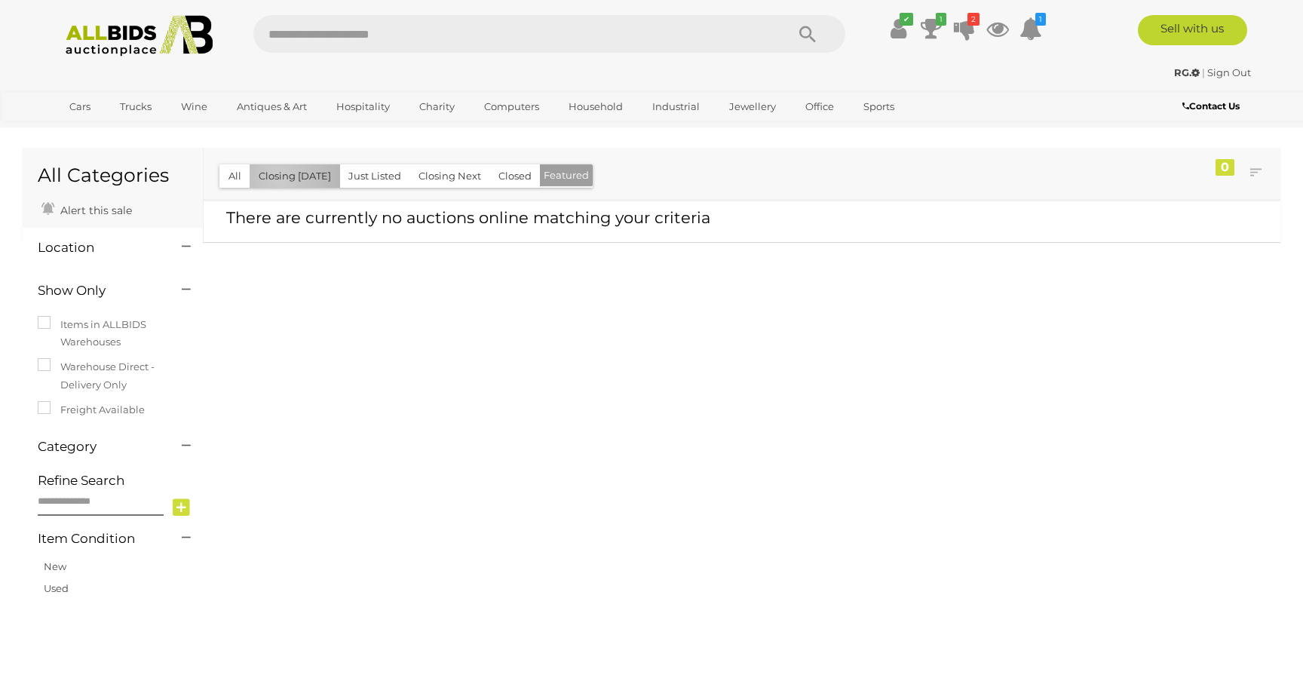
click at [278, 178] on button "Closing [DATE]" at bounding box center [295, 175] width 90 height 23
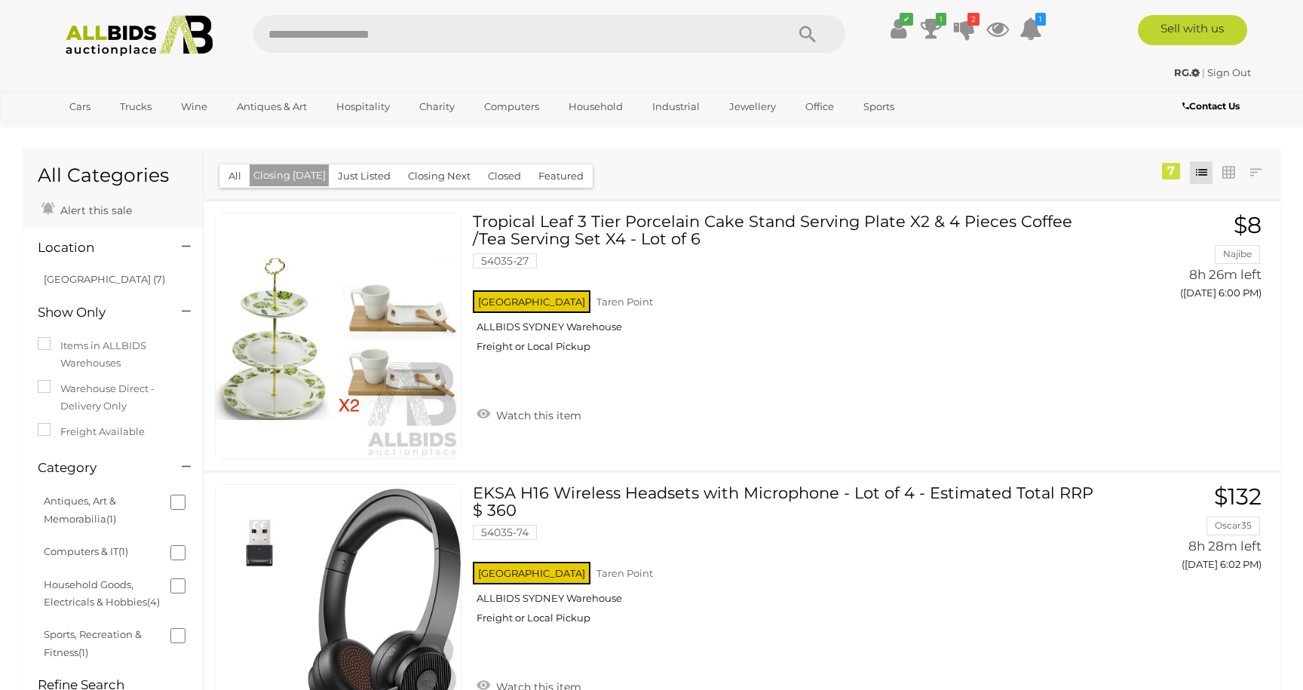
click at [420, 187] on button "Closing Next" at bounding box center [439, 175] width 81 height 23
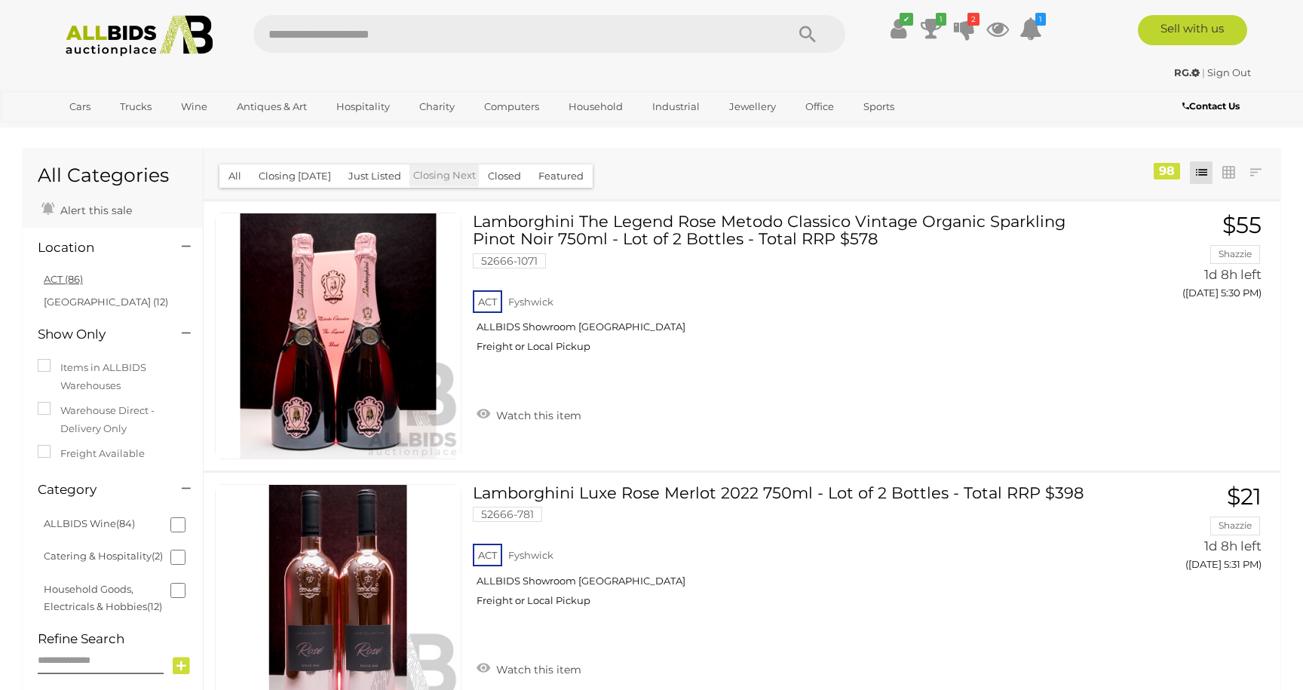
click at [72, 280] on link "ACT (86)" at bounding box center [63, 279] width 39 height 12
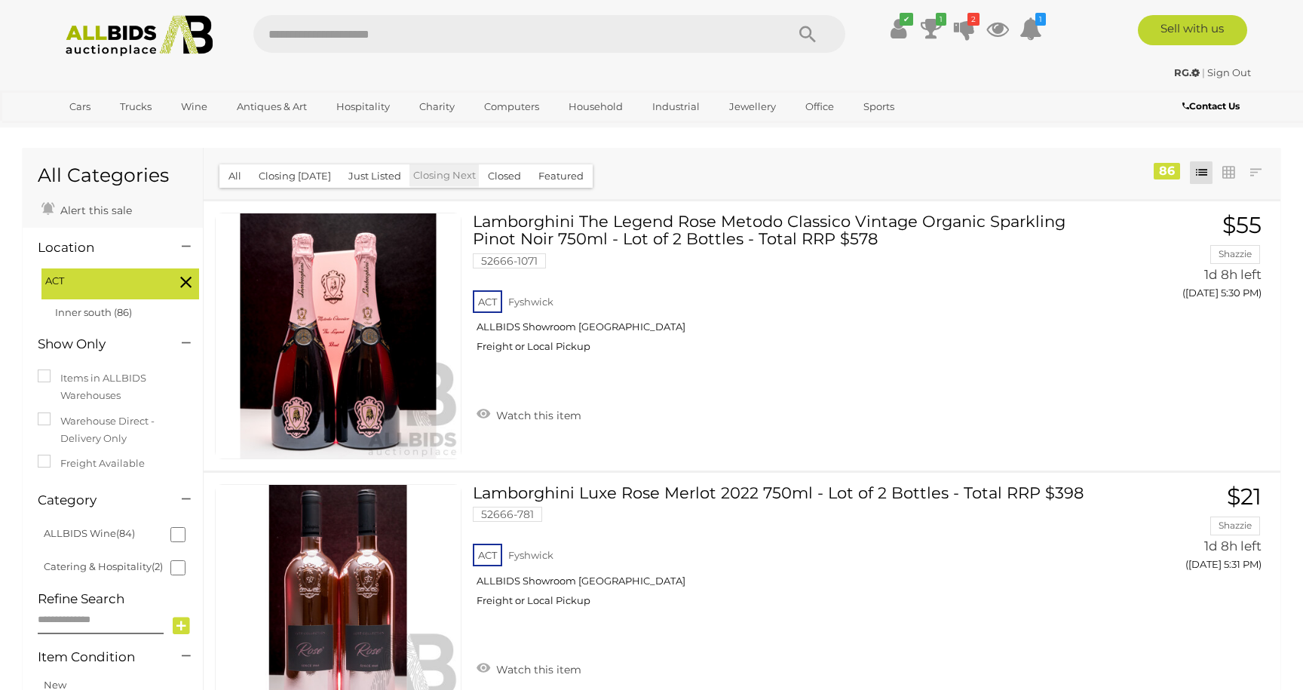
click at [183, 284] on icon at bounding box center [185, 282] width 11 height 20
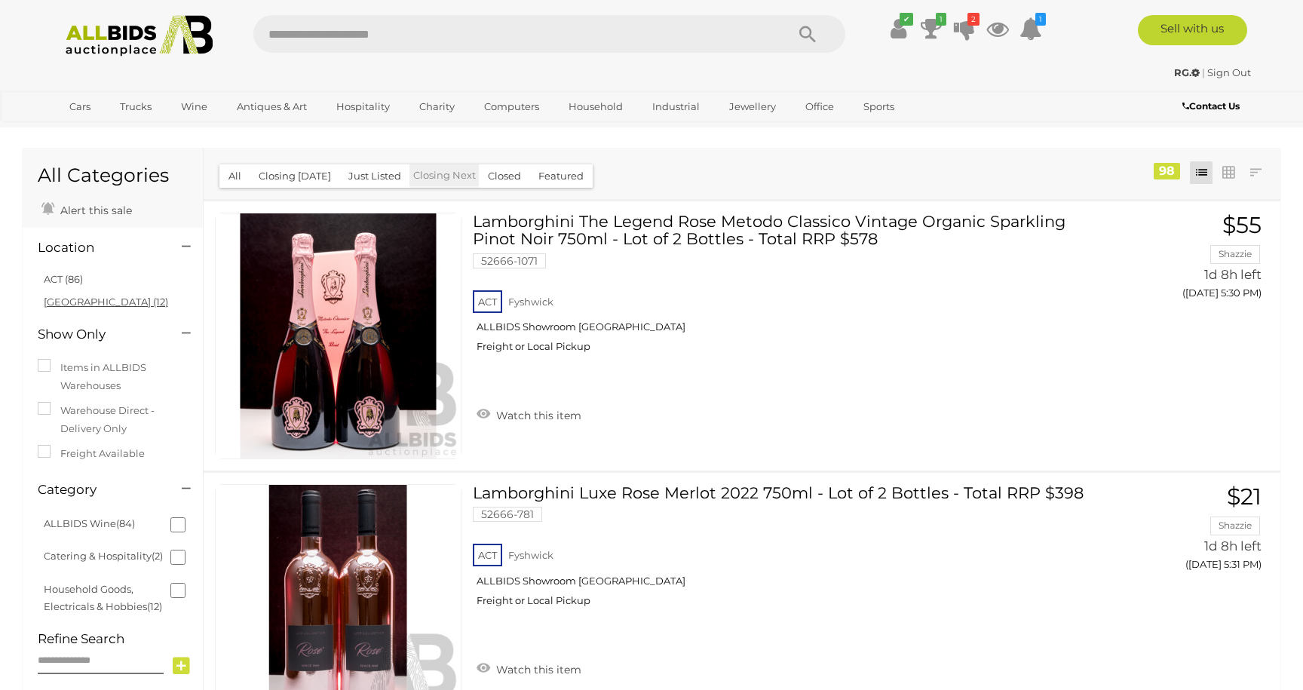
click at [72, 299] on link "NSW (12)" at bounding box center [106, 302] width 124 height 12
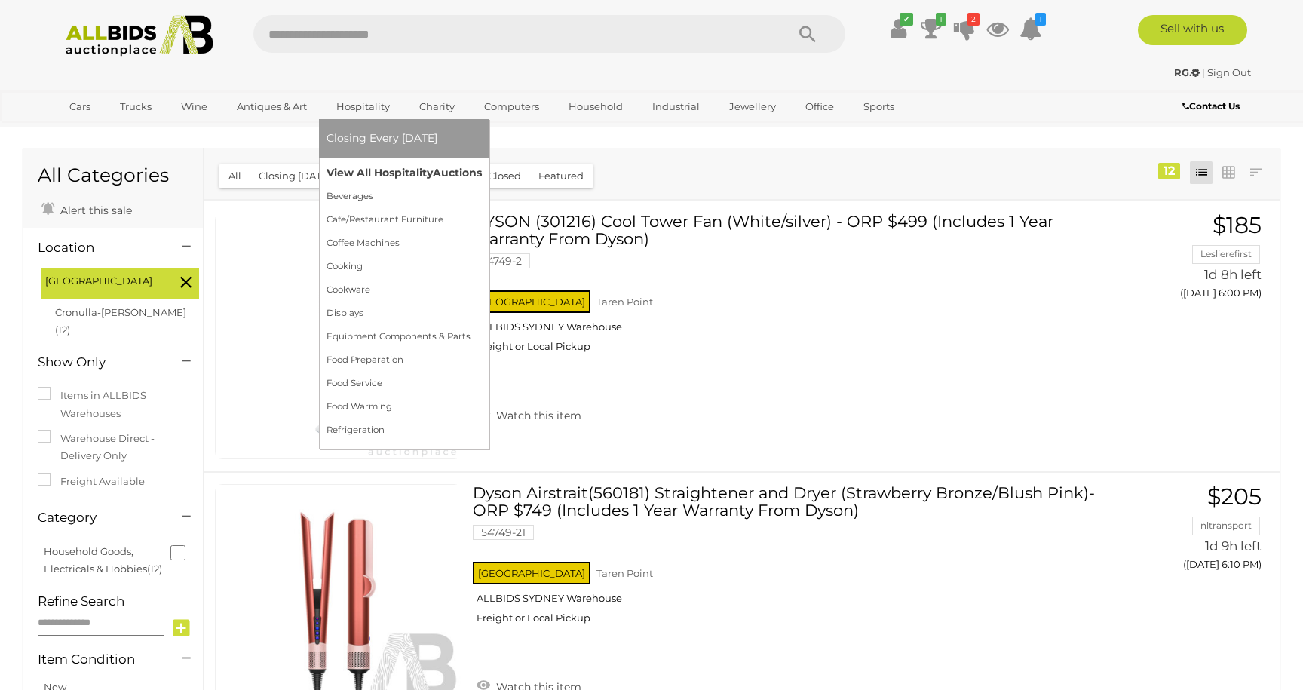
click at [373, 178] on link "View All Hospitality Auctions" at bounding box center [403, 172] width 155 height 23
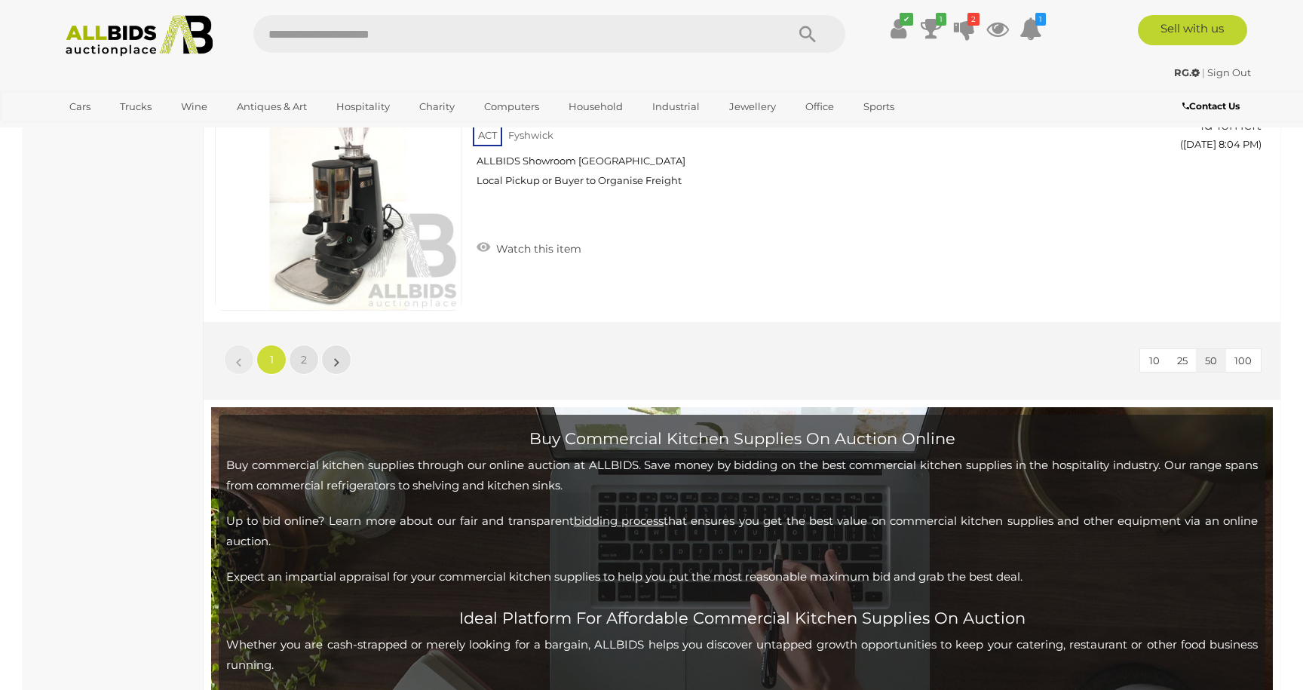
scroll to position [13821, 0]
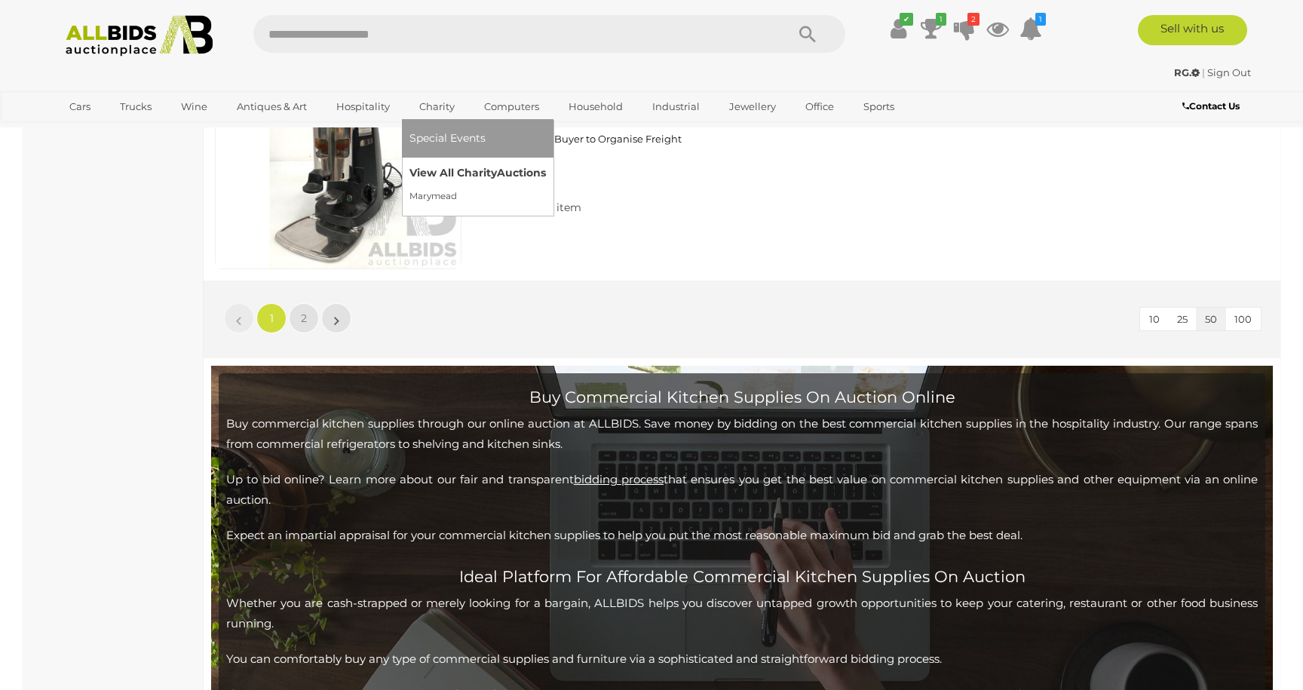
click at [446, 171] on link "View All Charity Auctions" at bounding box center [477, 172] width 136 height 23
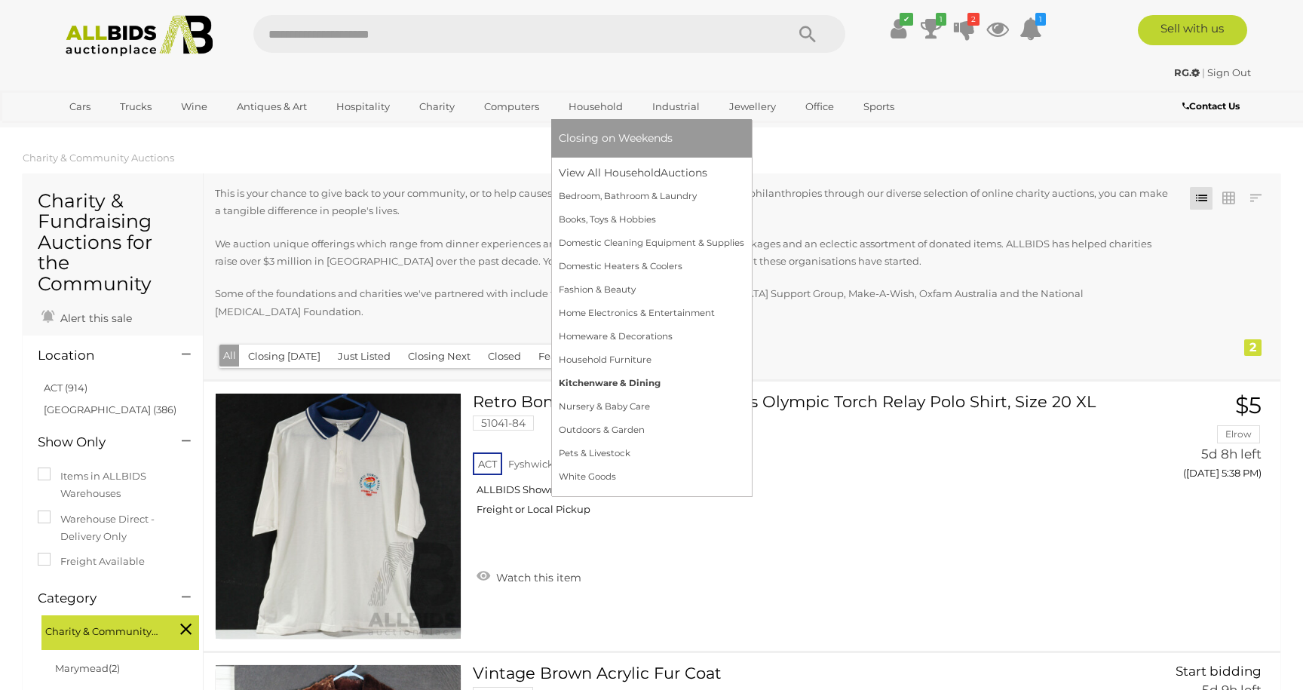
click at [605, 383] on link "Kitchenware & Dining" at bounding box center [651, 383] width 185 height 23
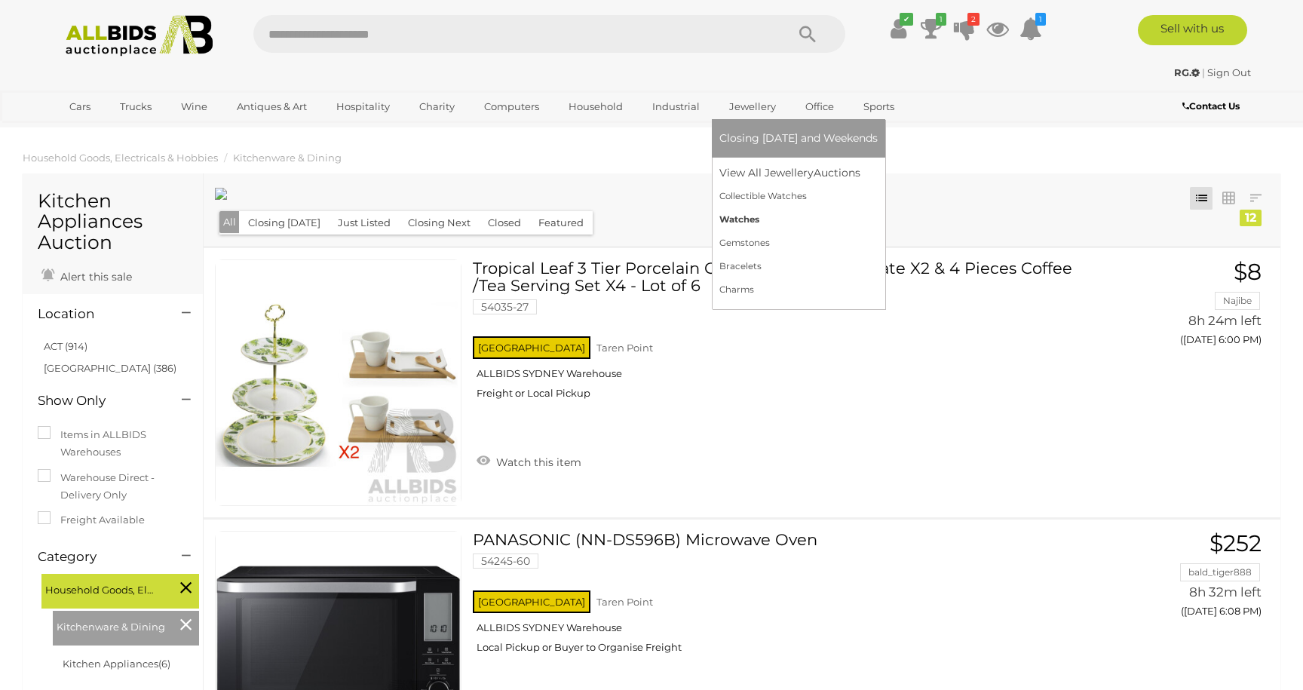
click at [740, 219] on link "Watches" at bounding box center [798, 219] width 158 height 23
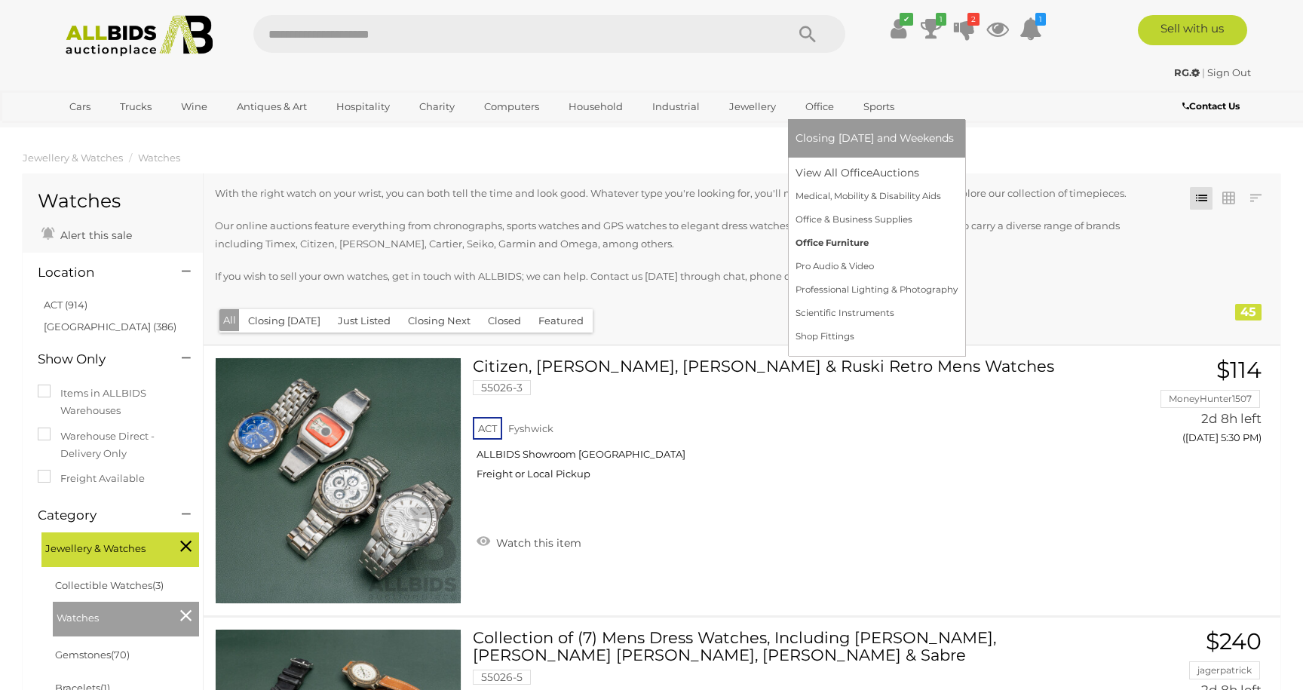
click at [825, 242] on link "Office Furniture" at bounding box center [876, 242] width 162 height 23
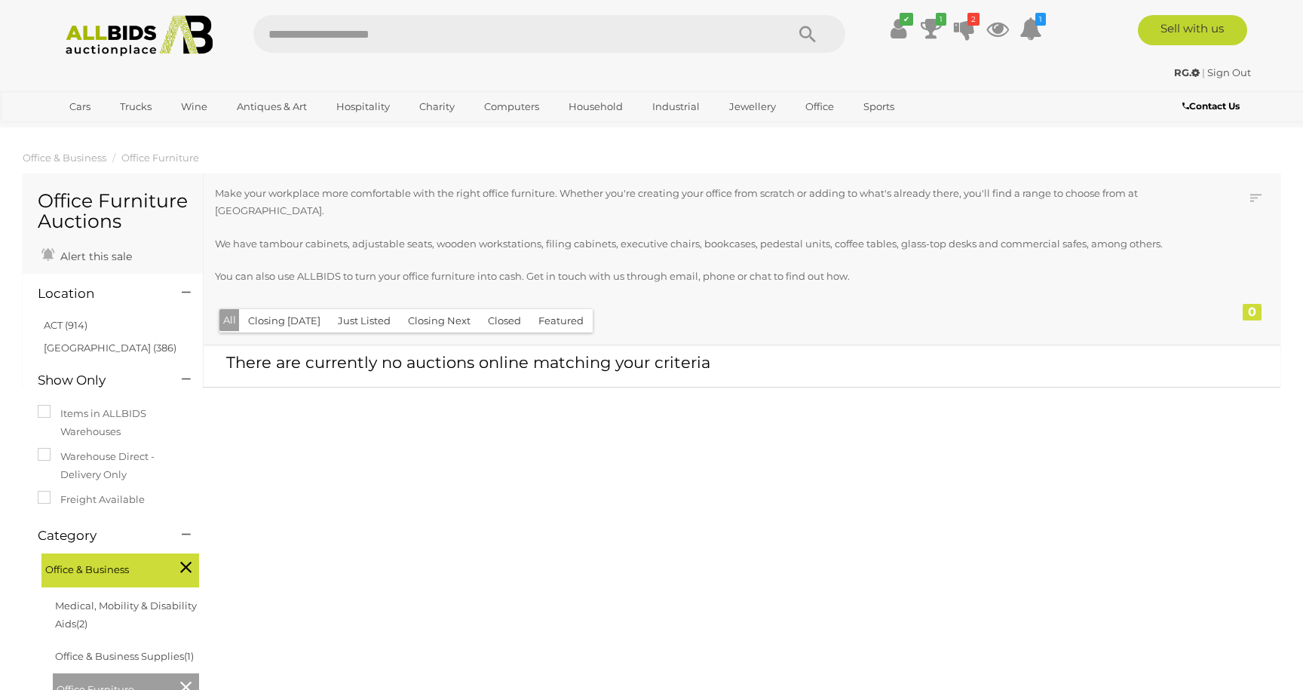
click at [717, 173] on div "Closing First Closing Last Lowest Bid Highest Bid Item Name A-Z Item Name Z-A A…" at bounding box center [742, 258] width 1076 height 171
click at [936, 34] on icon at bounding box center [930, 28] width 21 height 27
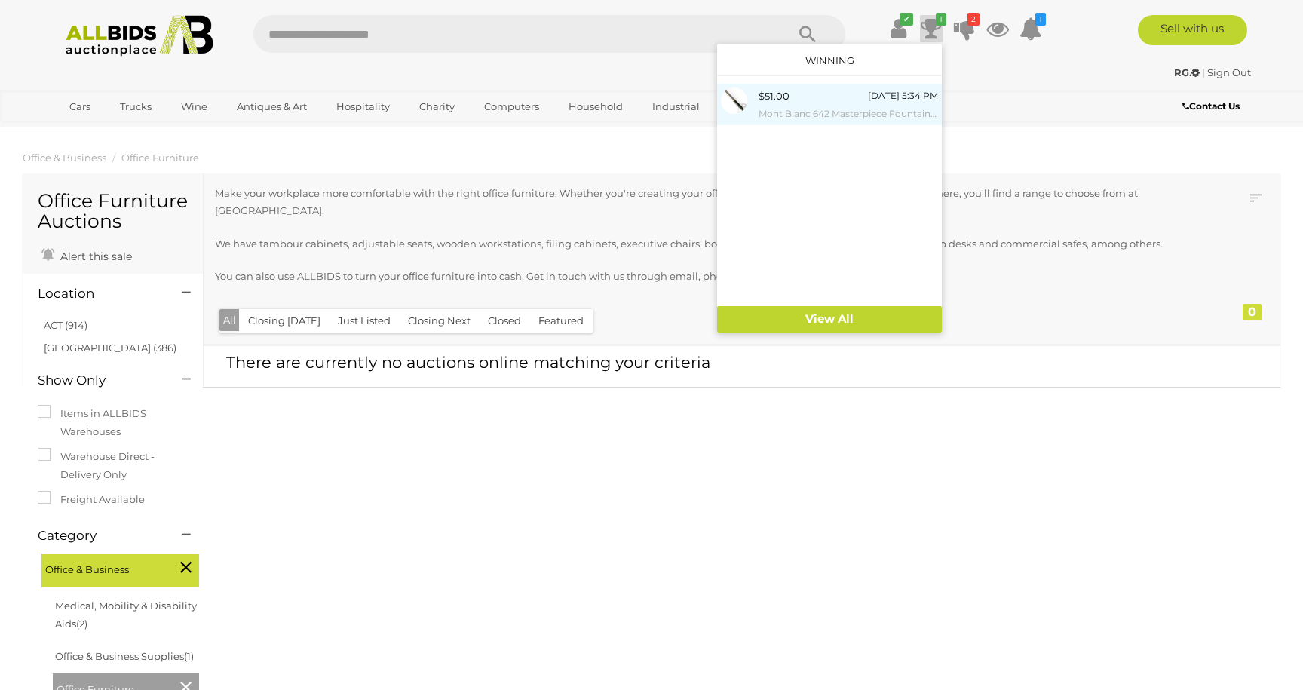
click at [846, 90] on div "$51.00 [DATE] 5:34 PM Mont Blanc 642 Masterpiece Fountain Pen with 14CT Gold Nib" at bounding box center [847, 104] width 179 height 34
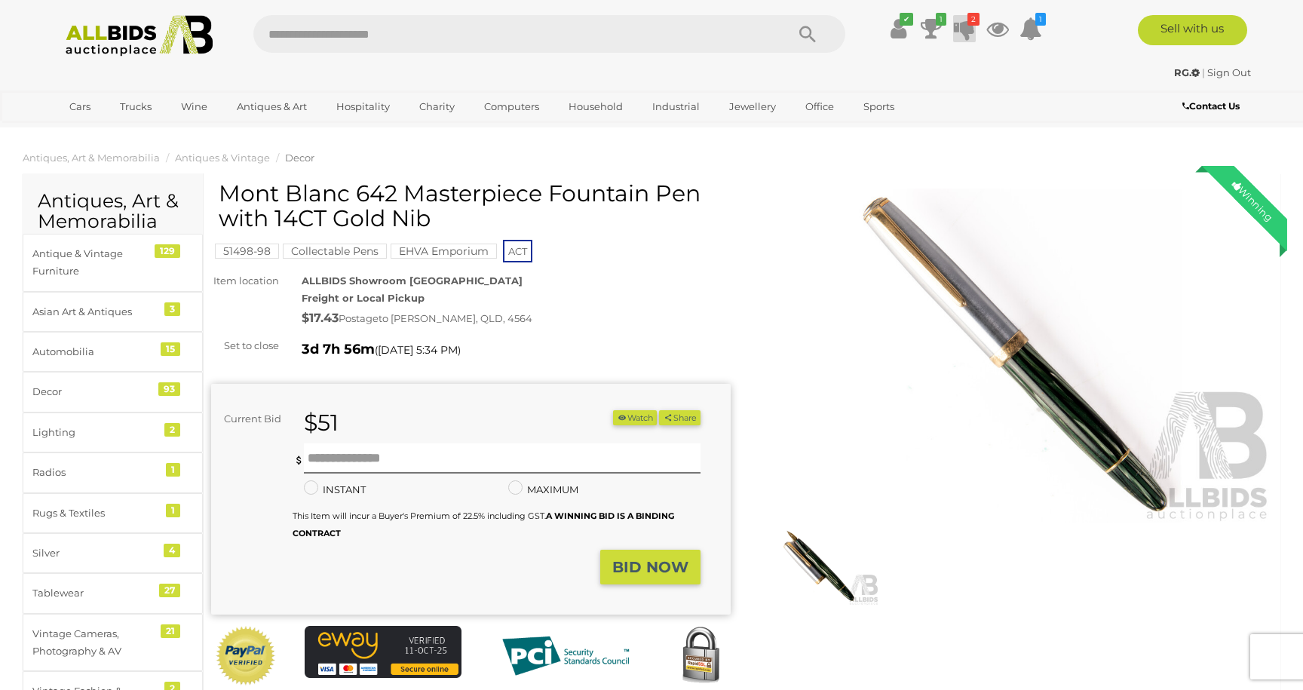
click at [969, 29] on icon at bounding box center [964, 28] width 21 height 27
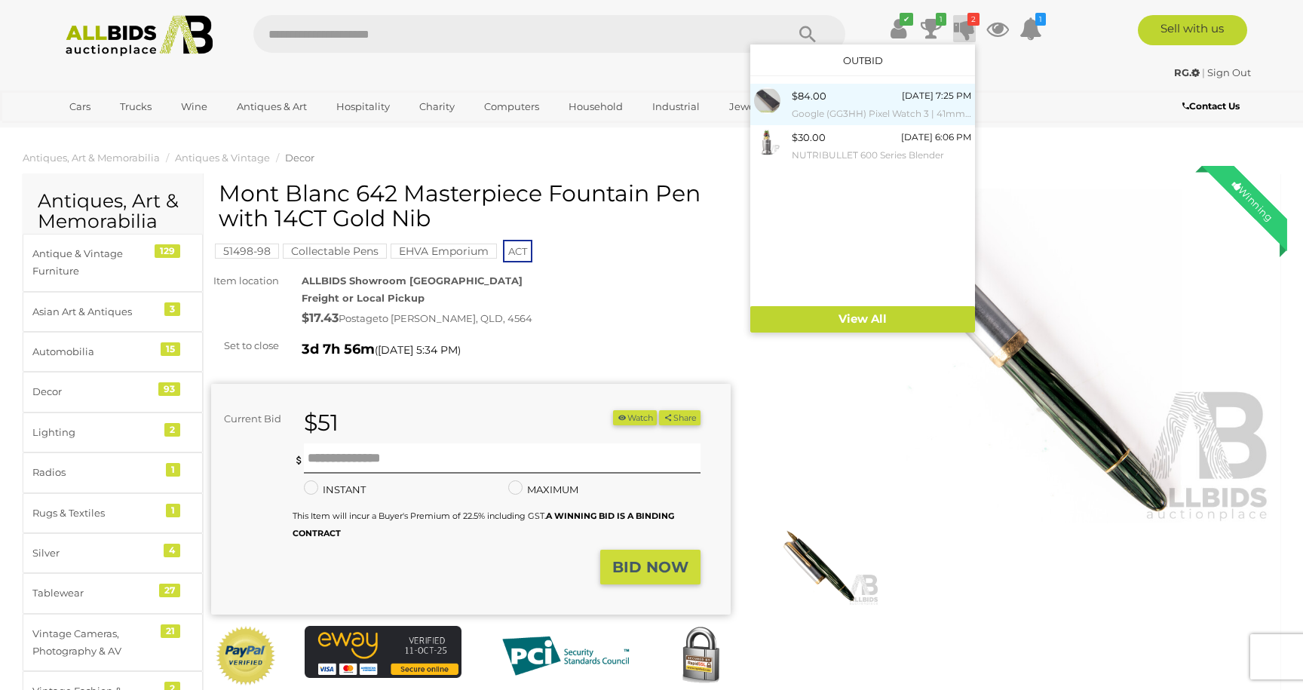
click at [829, 93] on div "$84.00 Tuesday 7:25 PM Google (GG3HH) Pixel Watch 3 | 41mm | Wi-Fi *Brand New" at bounding box center [881, 104] width 179 height 34
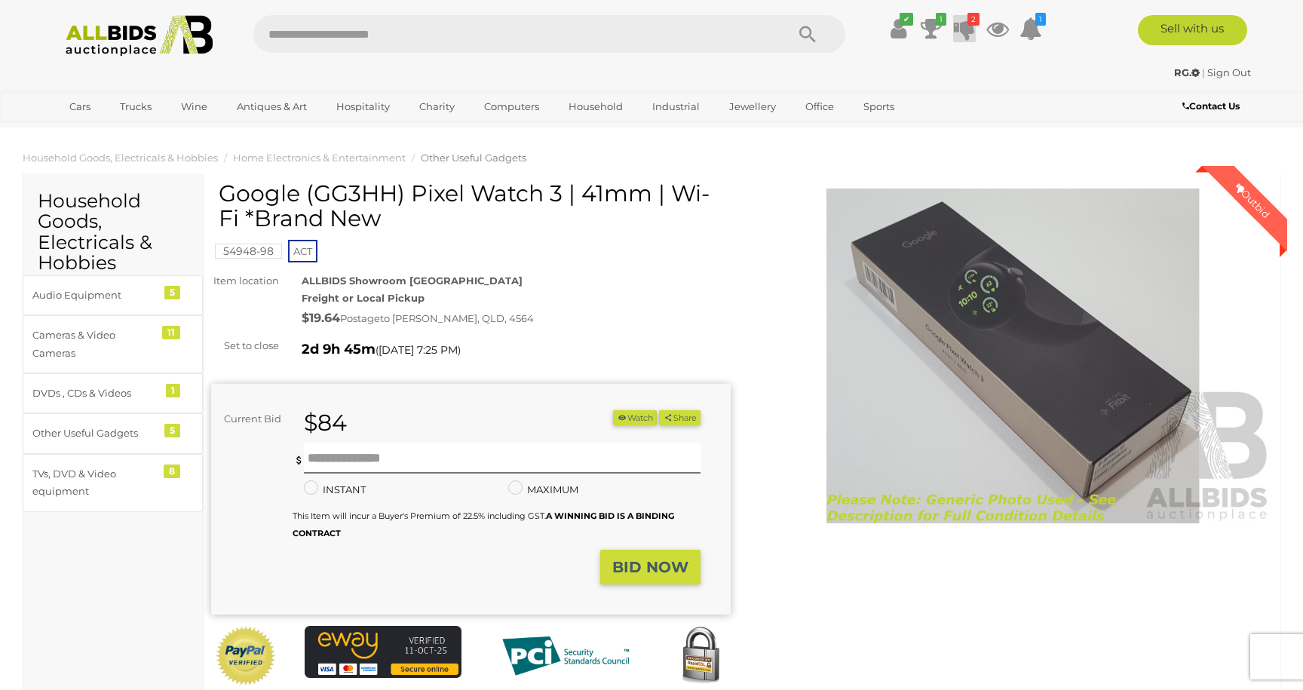
click at [966, 35] on icon at bounding box center [964, 28] width 21 height 27
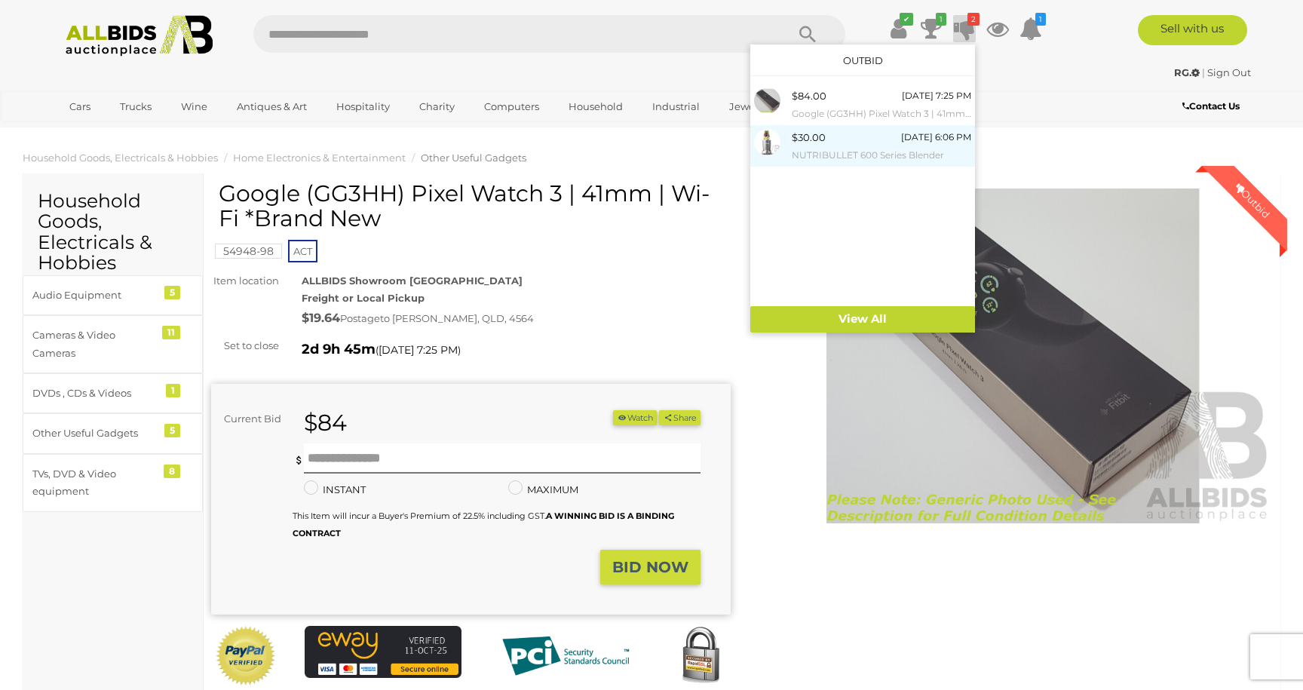
click at [850, 141] on div "$30.00 19/10/2025 6:06 PM NUTRIBULLET 600 Series Blender" at bounding box center [881, 146] width 179 height 34
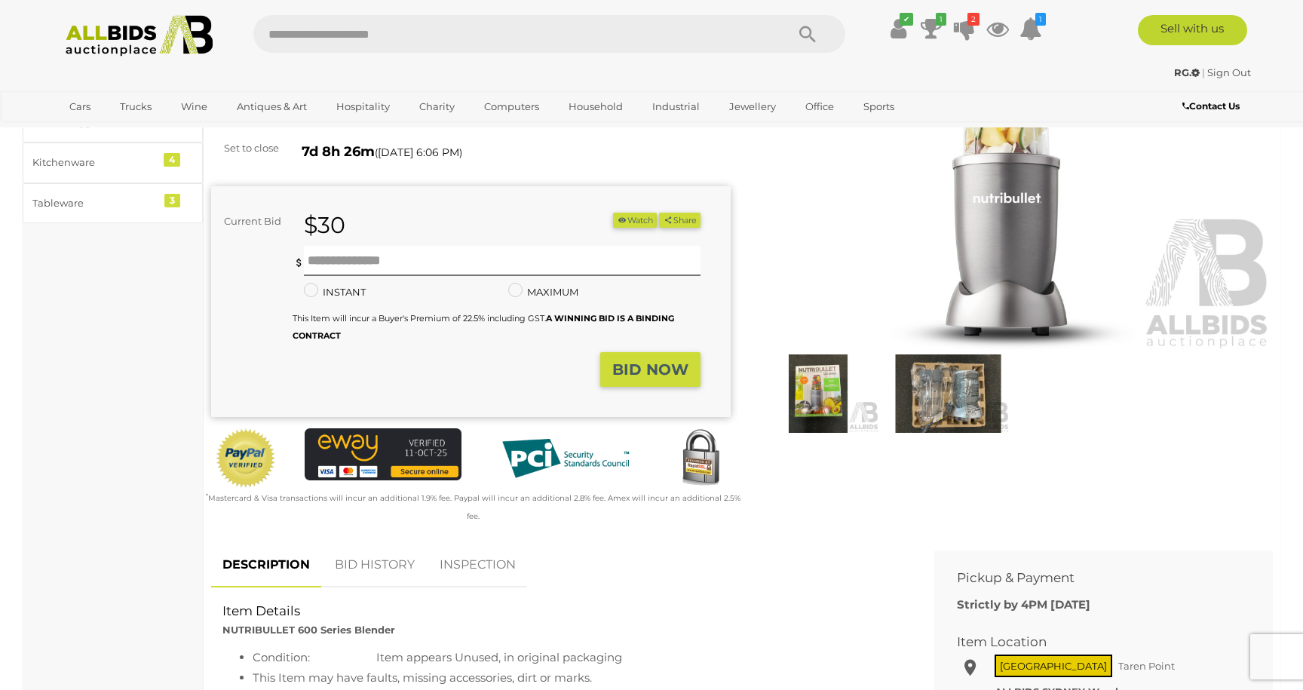
scroll to position [177, 0]
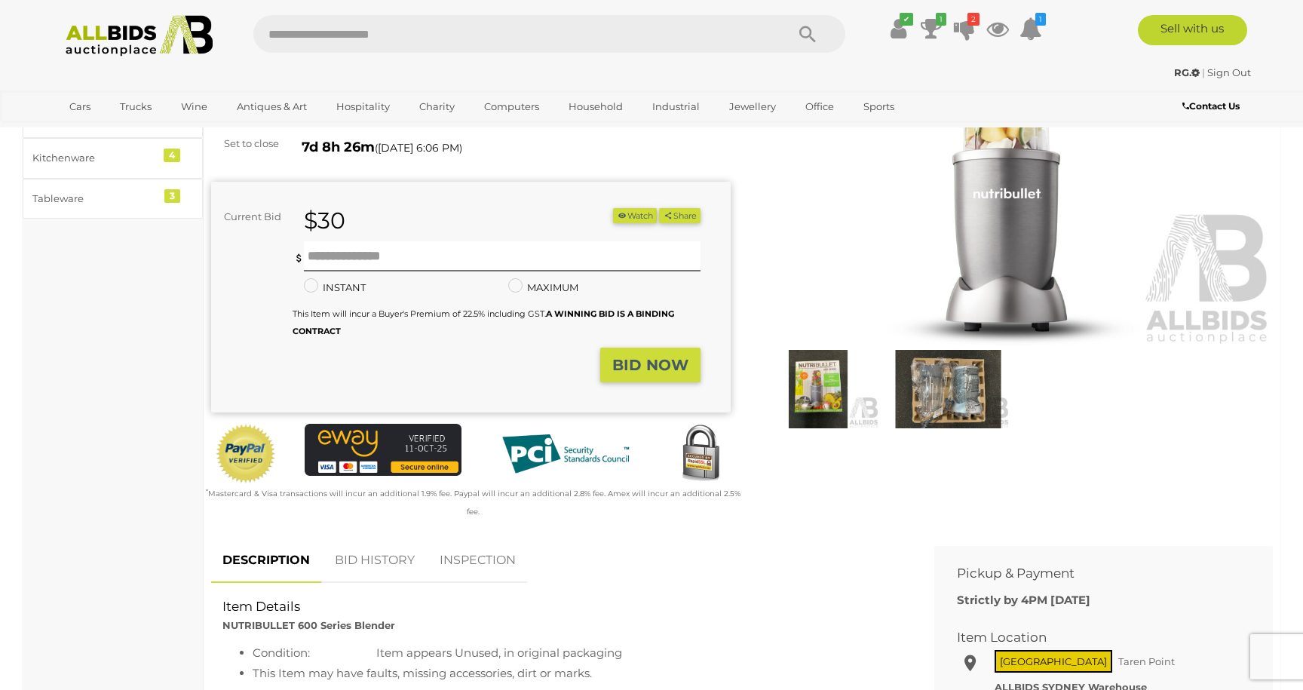
click at [797, 394] on img at bounding box center [818, 389] width 122 height 79
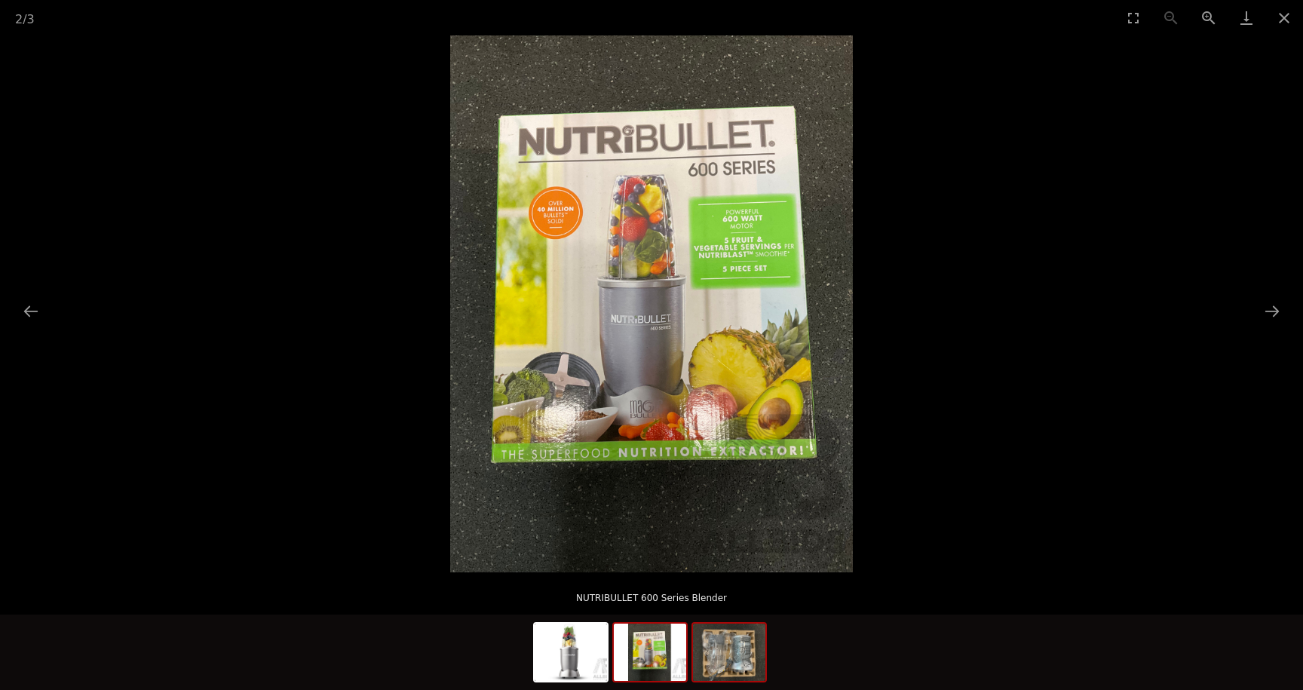
click at [708, 652] on img at bounding box center [729, 651] width 72 height 57
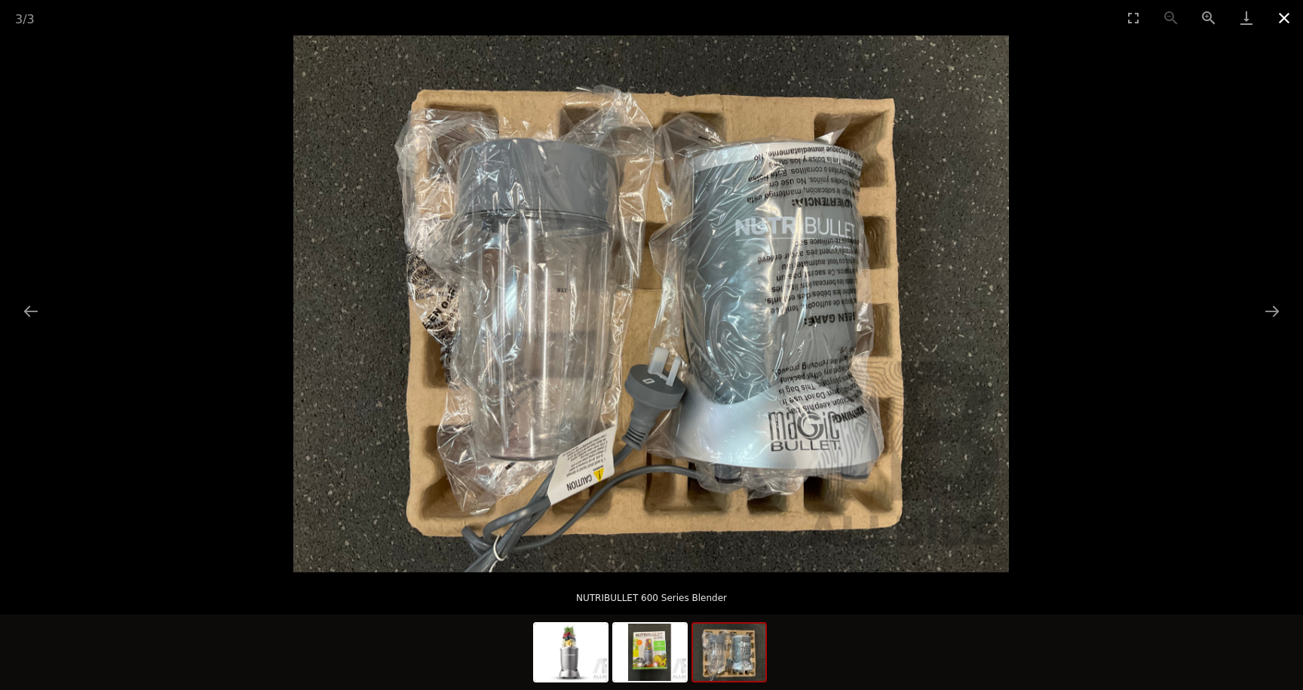
click at [1284, 14] on button "Close gallery" at bounding box center [1284, 17] width 38 height 35
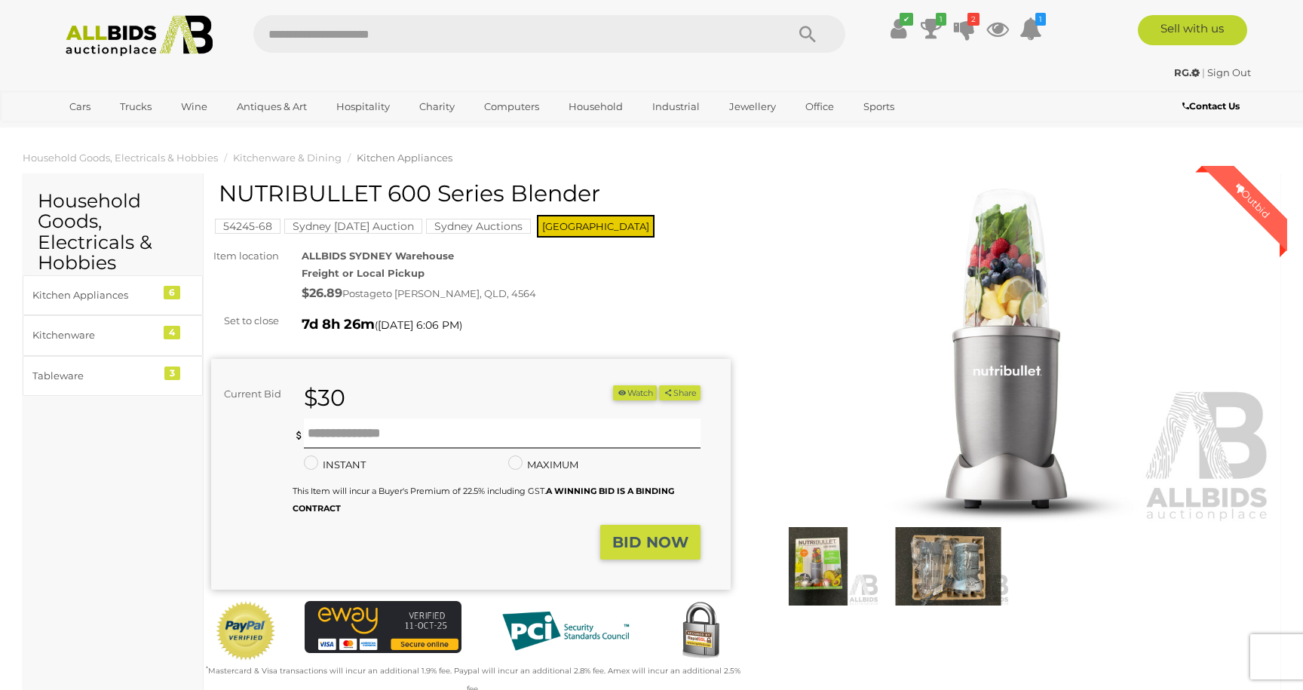
click at [360, 23] on input "text" at bounding box center [511, 34] width 517 height 38
type input "*****"
click at [930, 24] on icon at bounding box center [930, 28] width 21 height 27
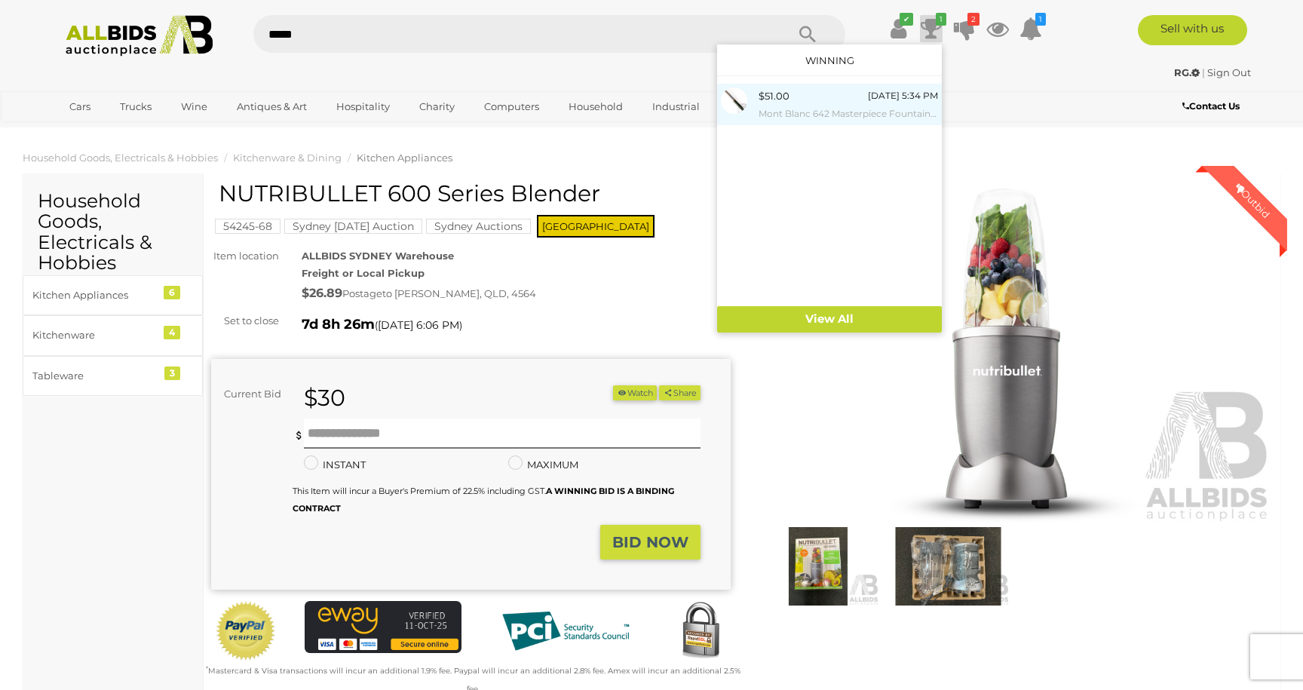
click at [845, 110] on small "Mont Blanc 642 Masterpiece Fountain Pen with 14CT Gold Nib" at bounding box center [847, 114] width 179 height 17
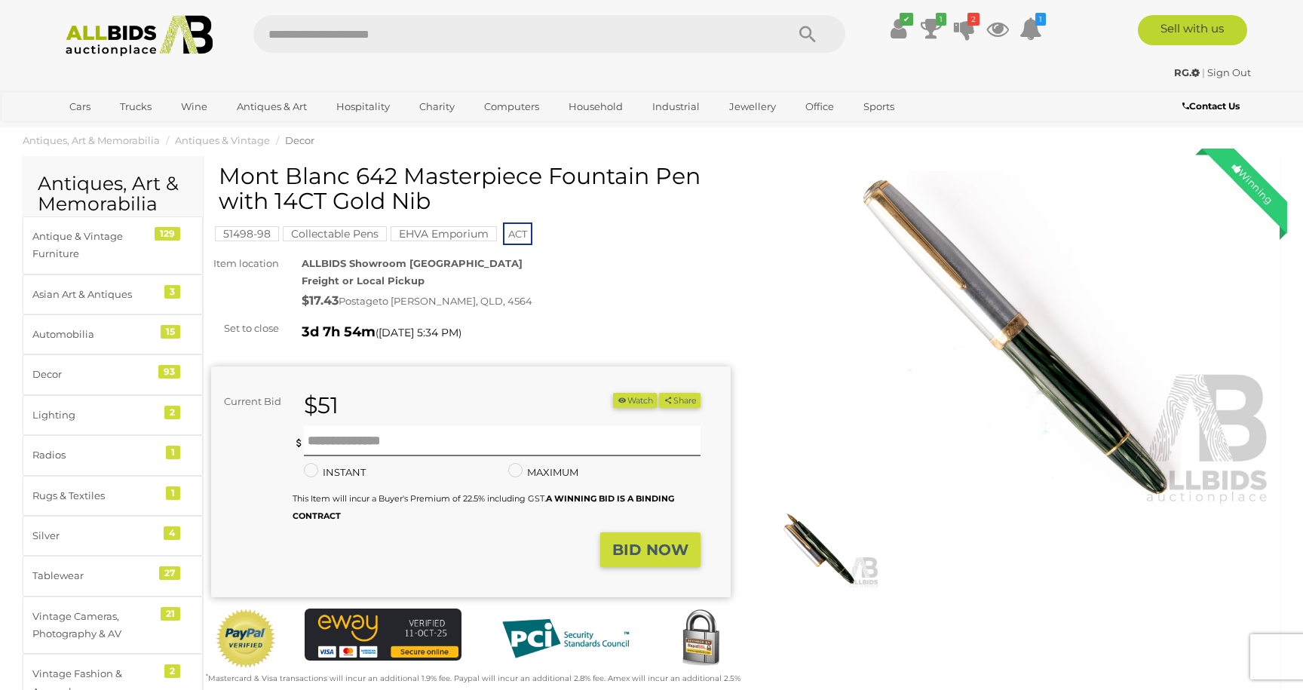
scroll to position [17, 0]
click at [812, 538] on img at bounding box center [818, 549] width 122 height 79
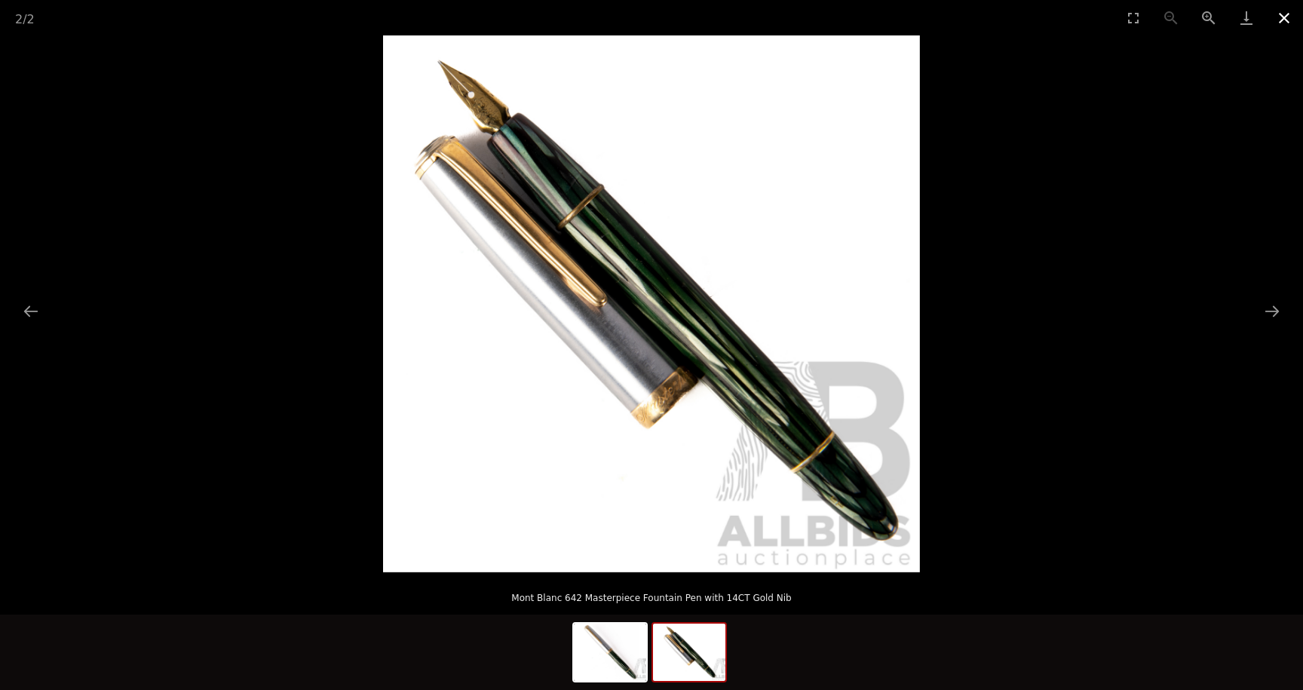
click at [1287, 20] on button "Close gallery" at bounding box center [1284, 17] width 38 height 35
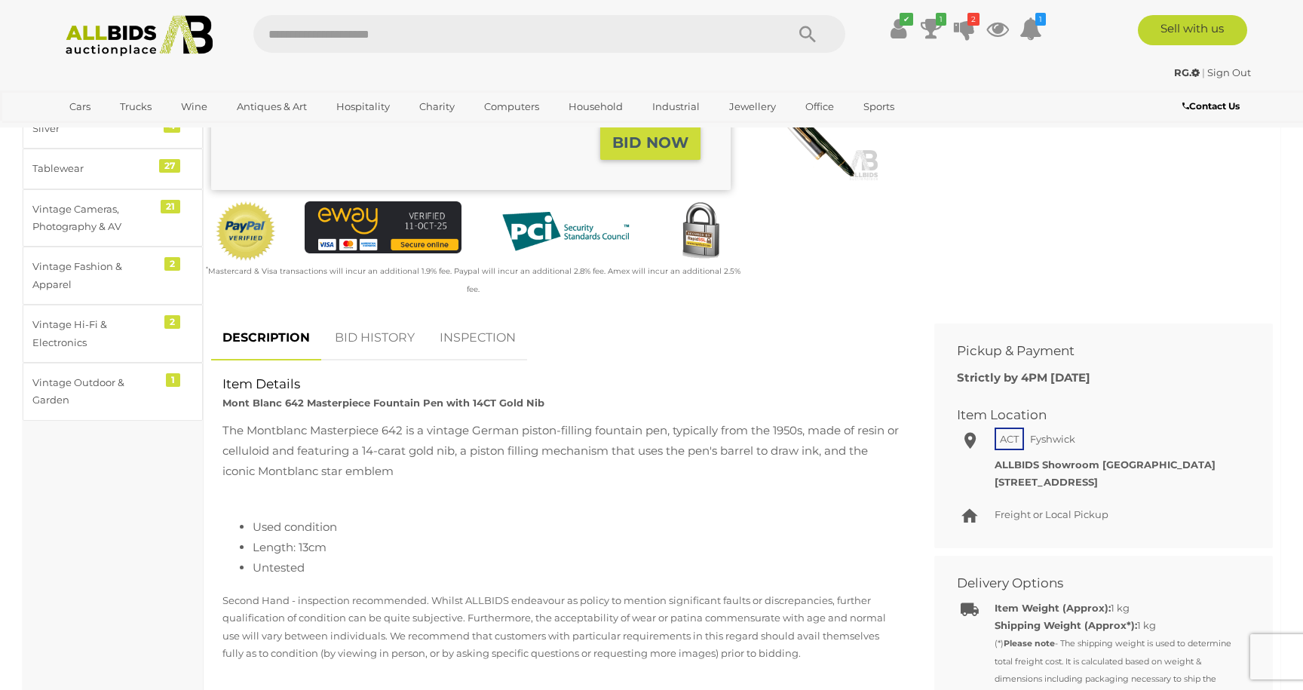
scroll to position [438, 0]
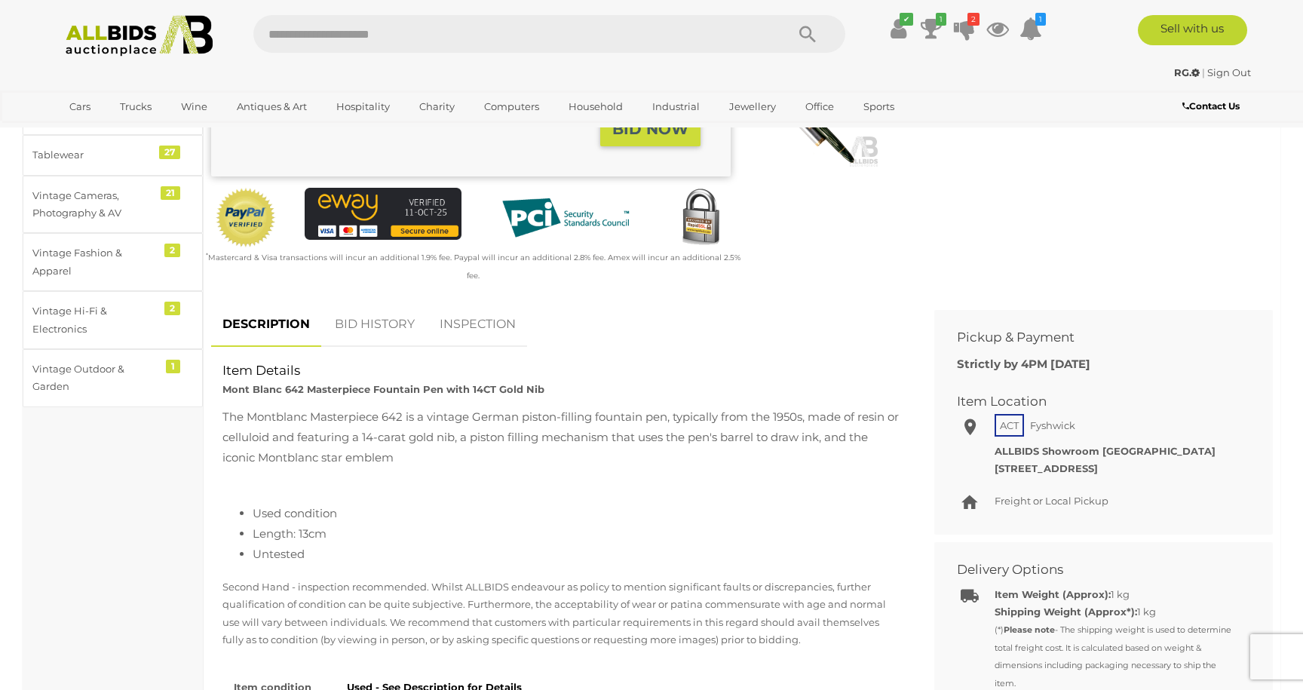
click at [396, 312] on link "BID HISTORY" at bounding box center [374, 324] width 103 height 44
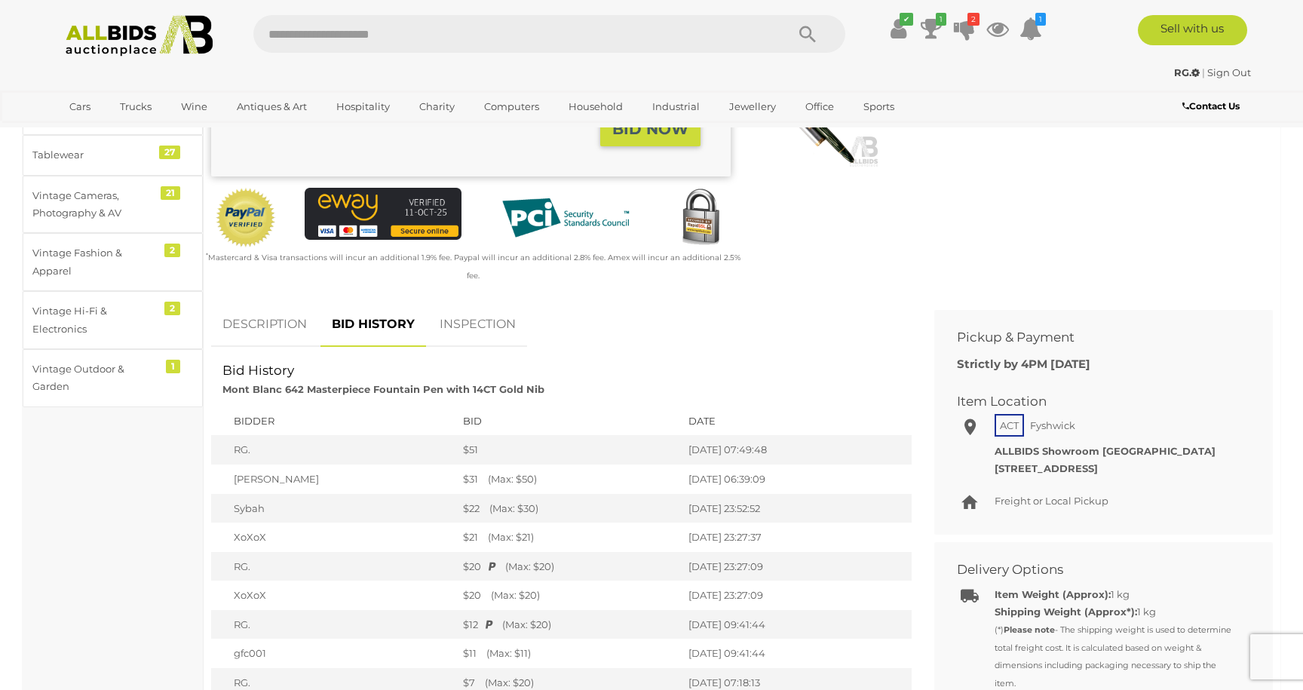
click at [462, 313] on link "INSPECTION" at bounding box center [477, 324] width 99 height 44
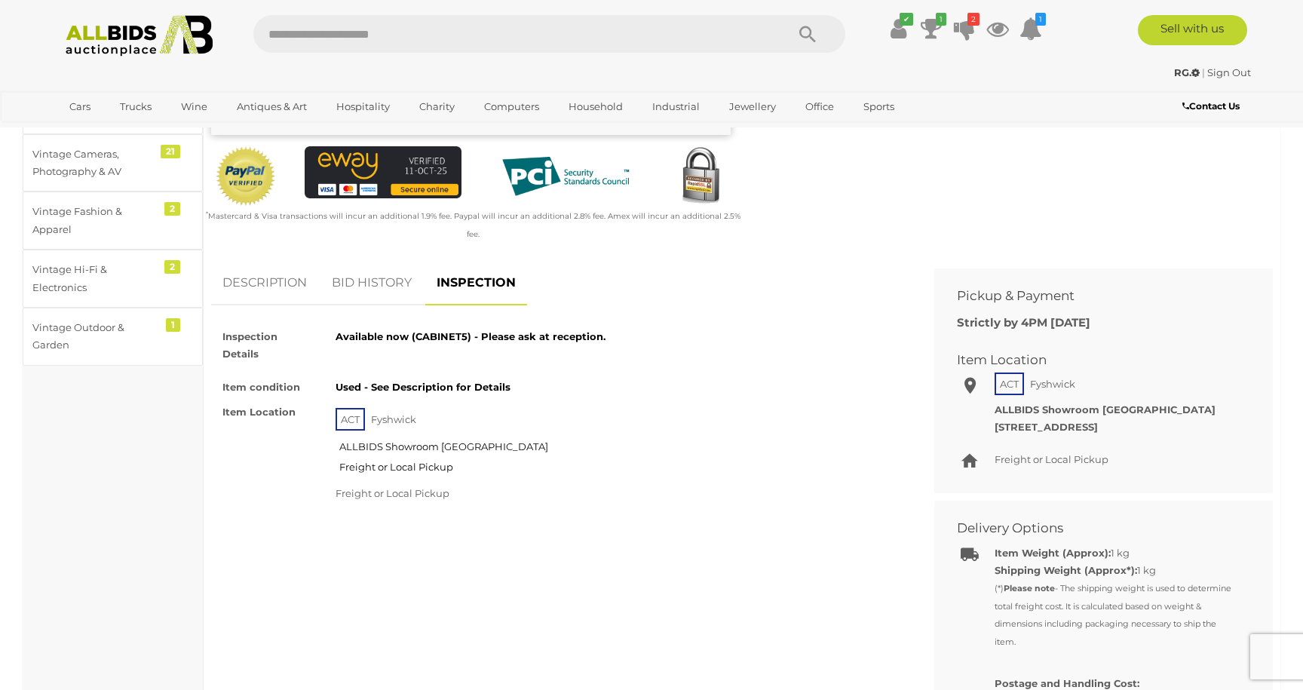
scroll to position [477, 0]
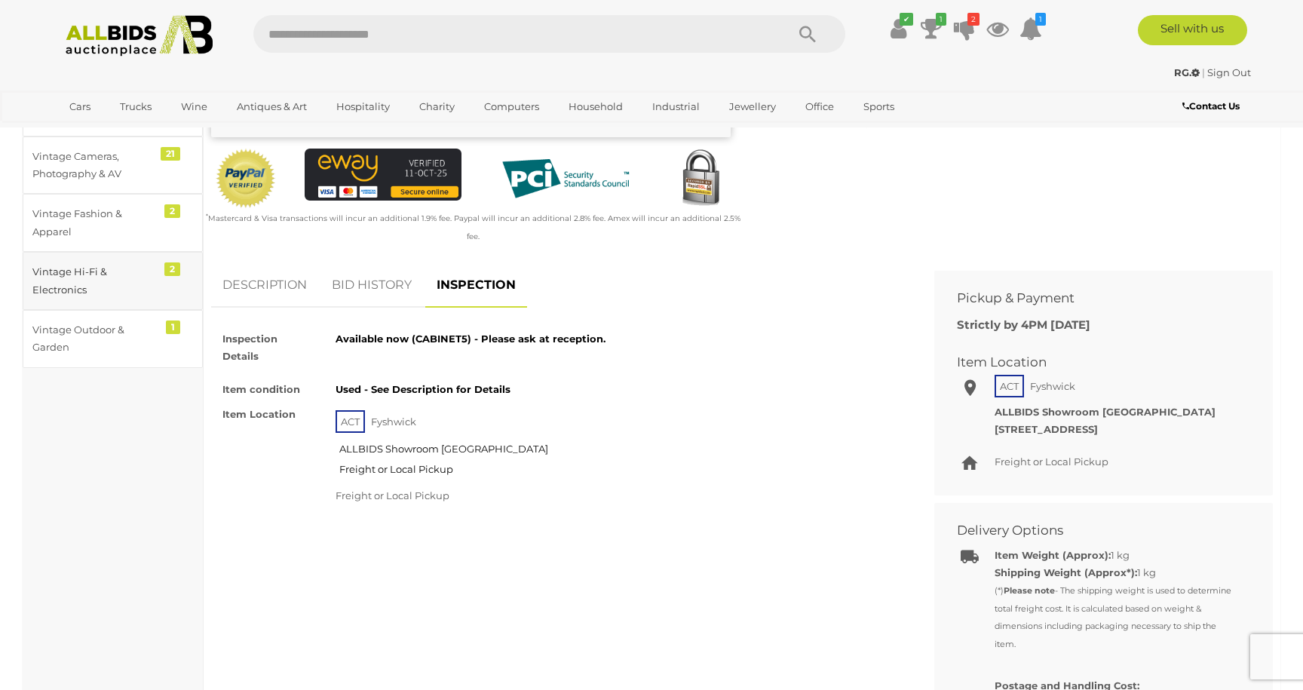
click at [79, 263] on div "Vintage Hi-Fi & Electronics" at bounding box center [94, 280] width 124 height 35
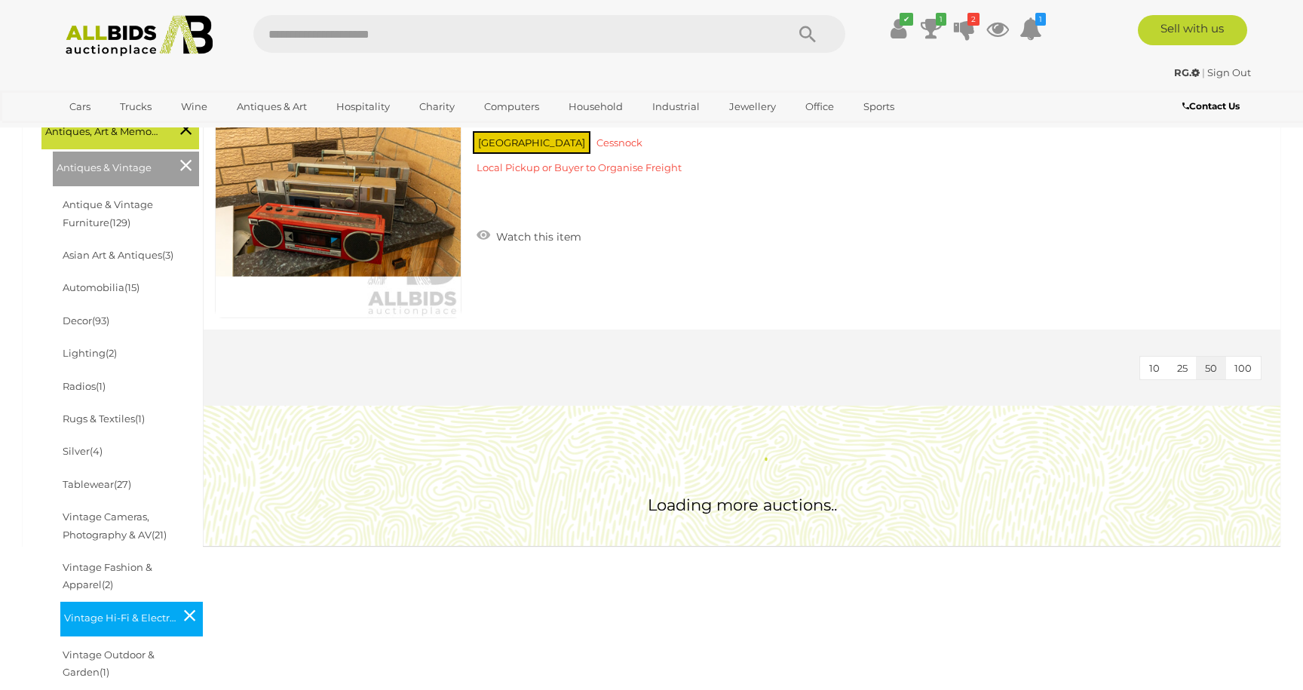
scroll to position [449, 0]
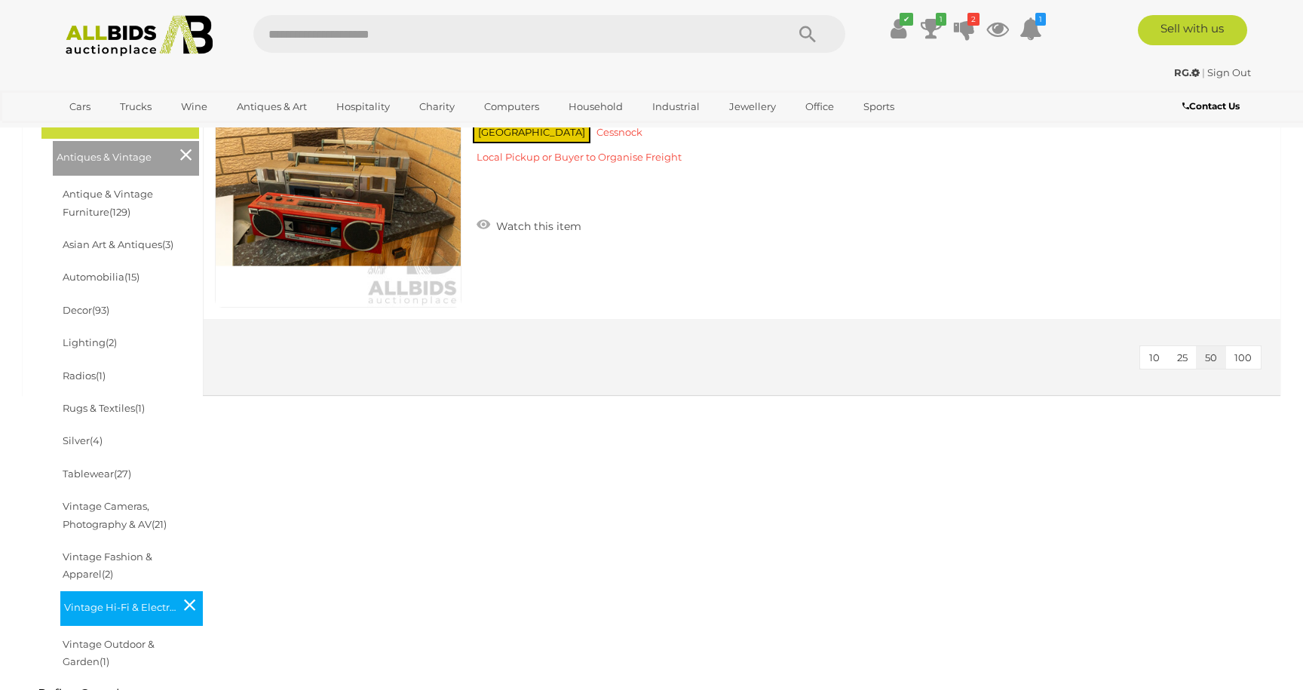
click at [1224, 69] on link "Sign Out" at bounding box center [1229, 72] width 44 height 12
